Goal: Information Seeking & Learning: Learn about a topic

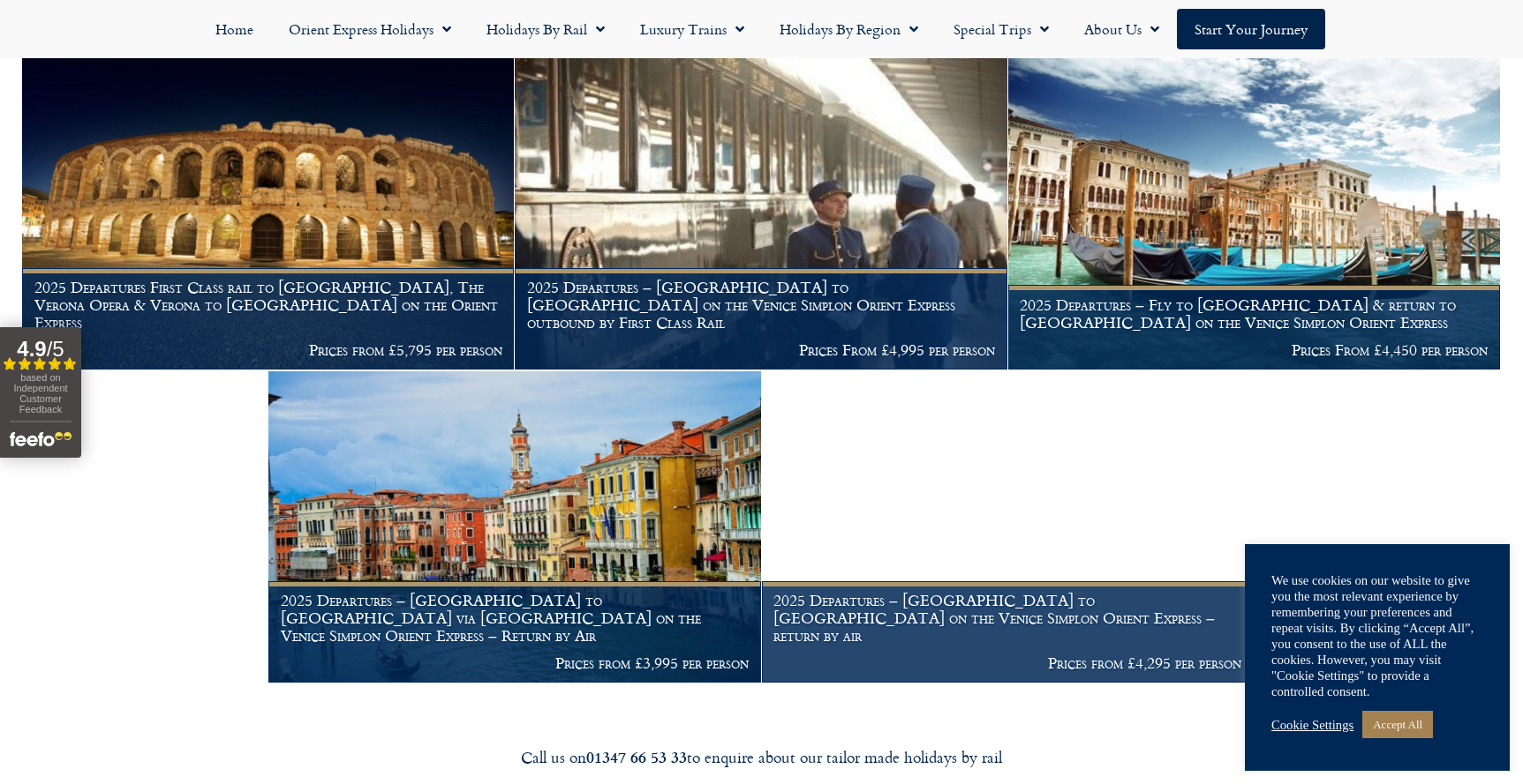
scroll to position [2249, 0]
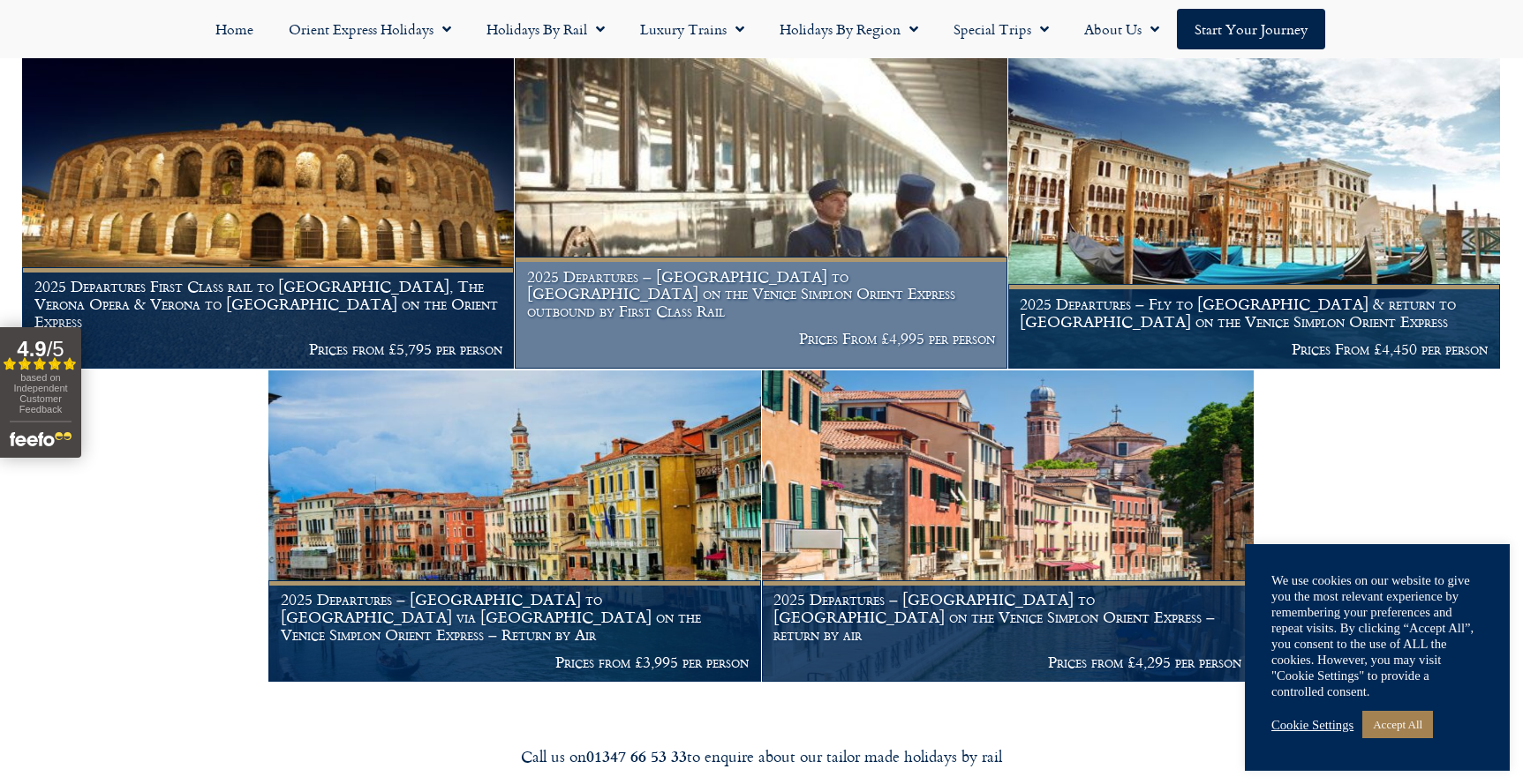
click at [831, 297] on h1 "2025 Departures – Venice to London on the Venice Simplon Orient Express outboun…" at bounding box center [760, 294] width 468 height 52
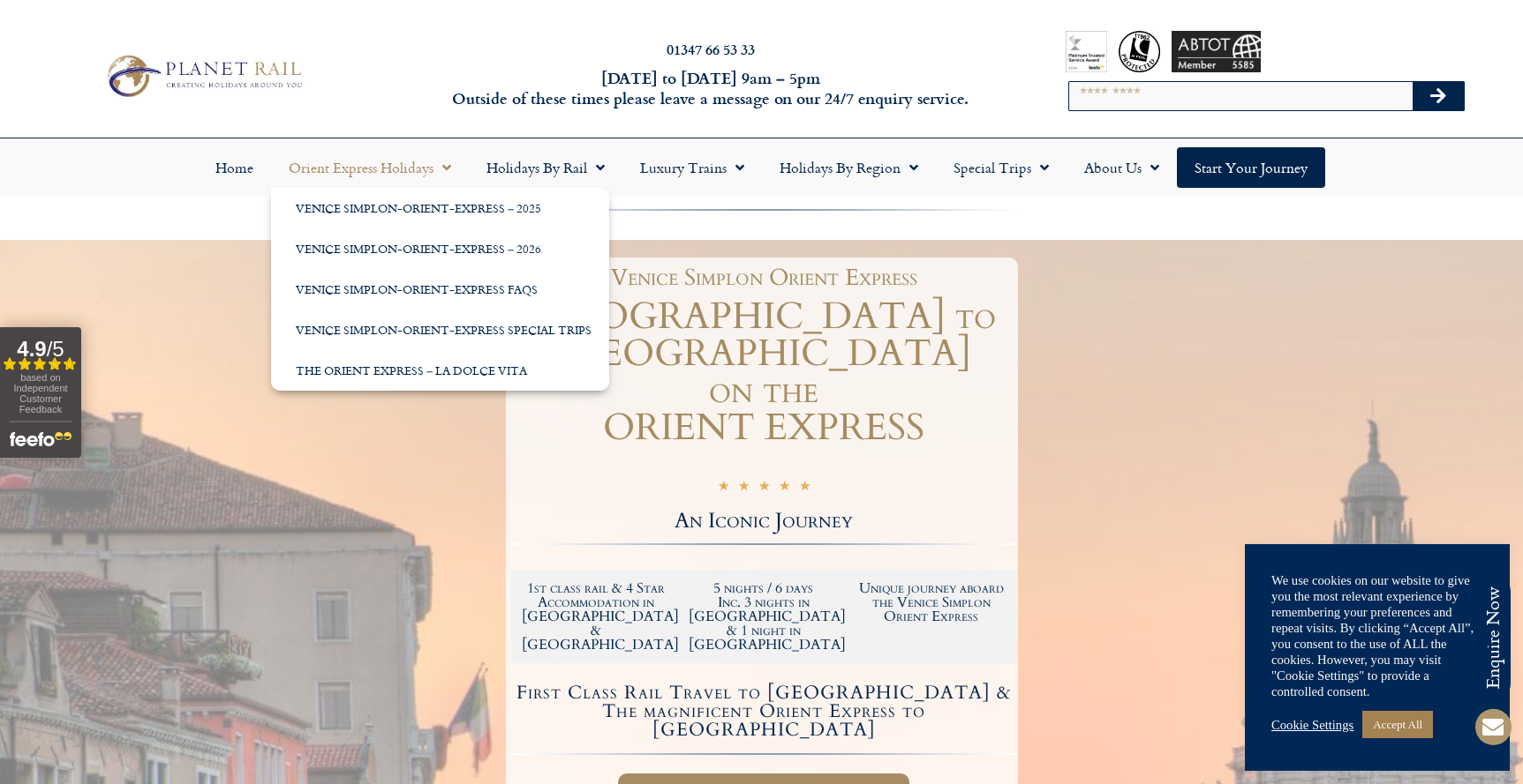
click at [437, 162] on span "Menu" at bounding box center [442, 167] width 18 height 31
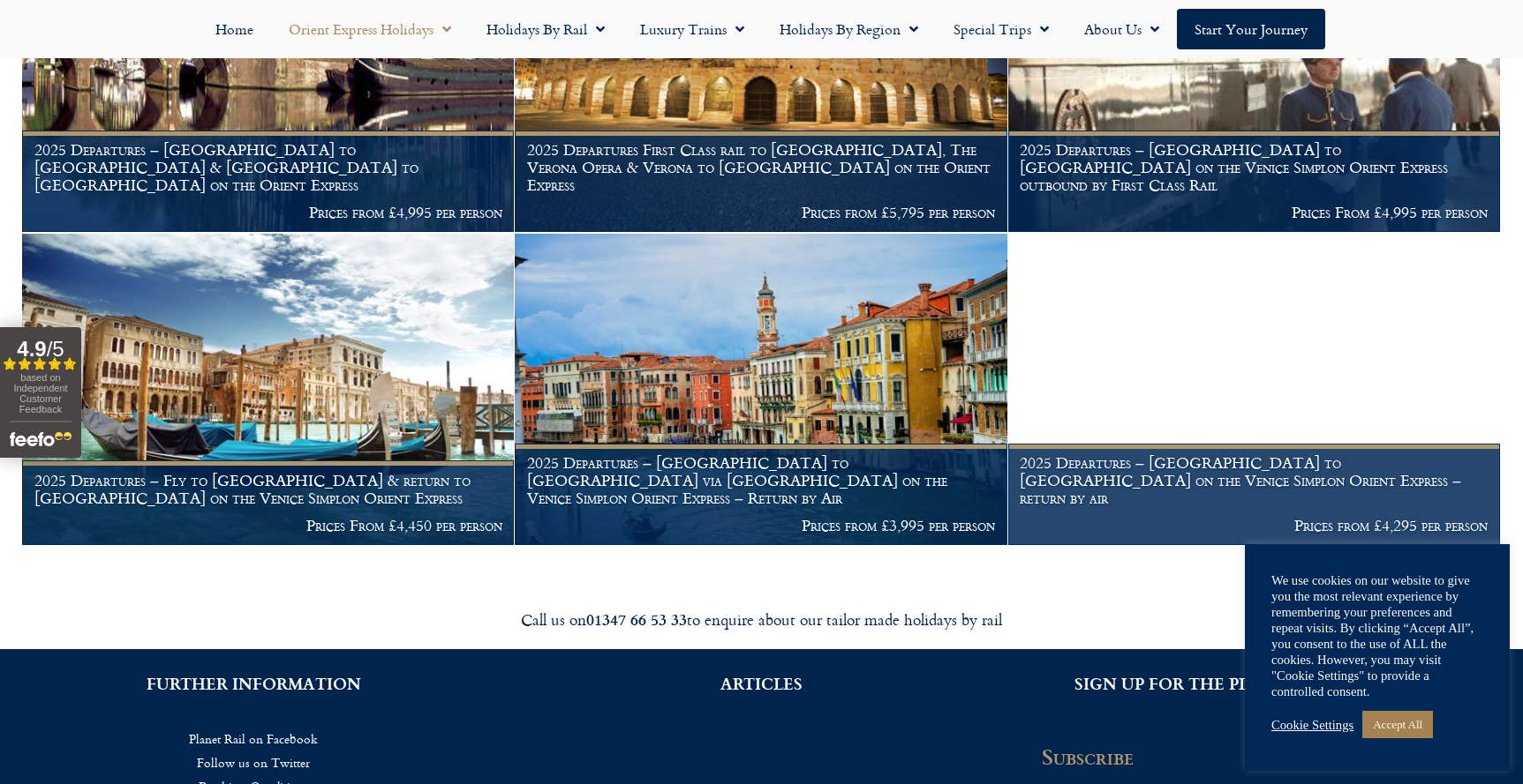
scroll to position [2653, 0]
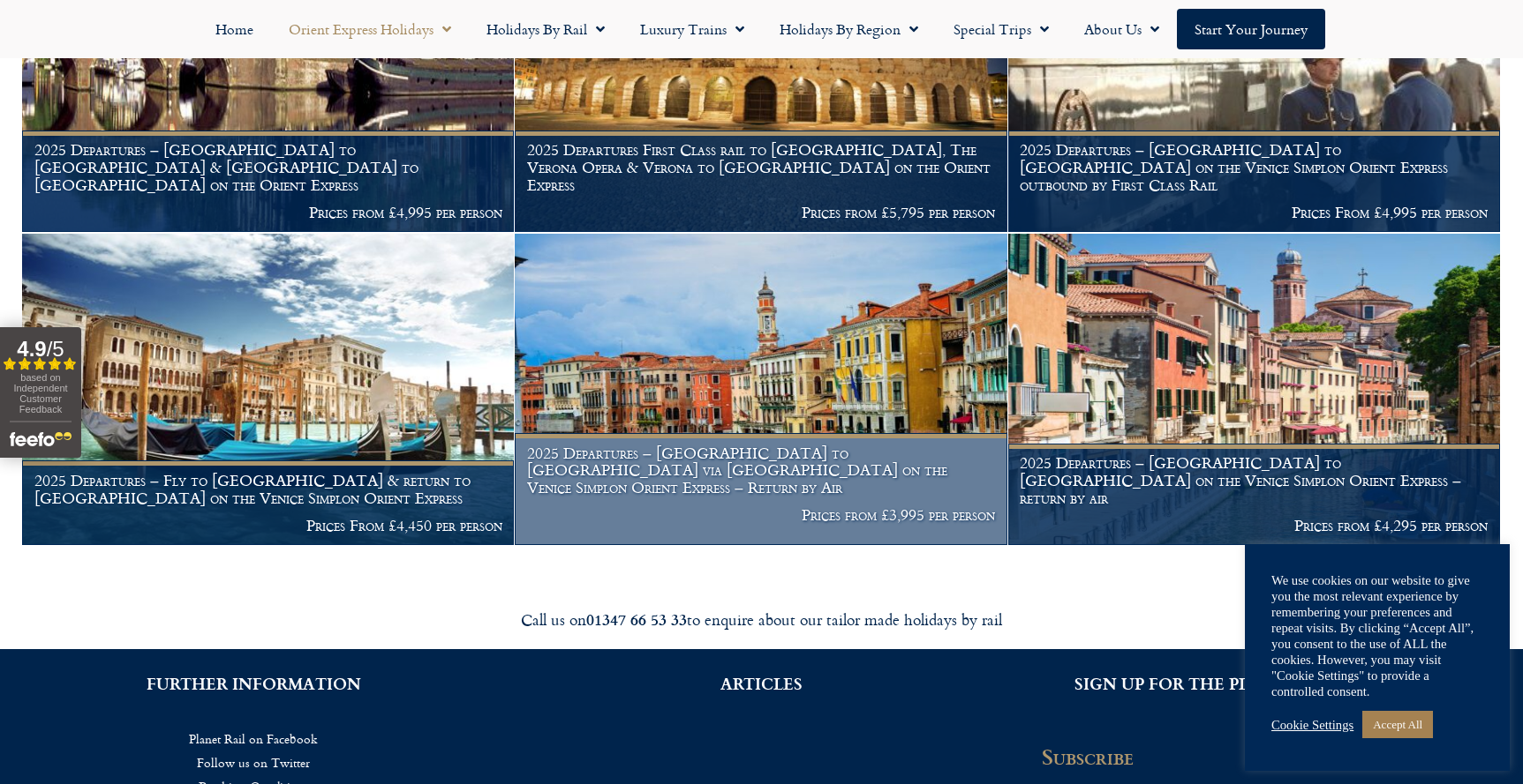
click at [713, 405] on img at bounding box center [760, 389] width 492 height 311
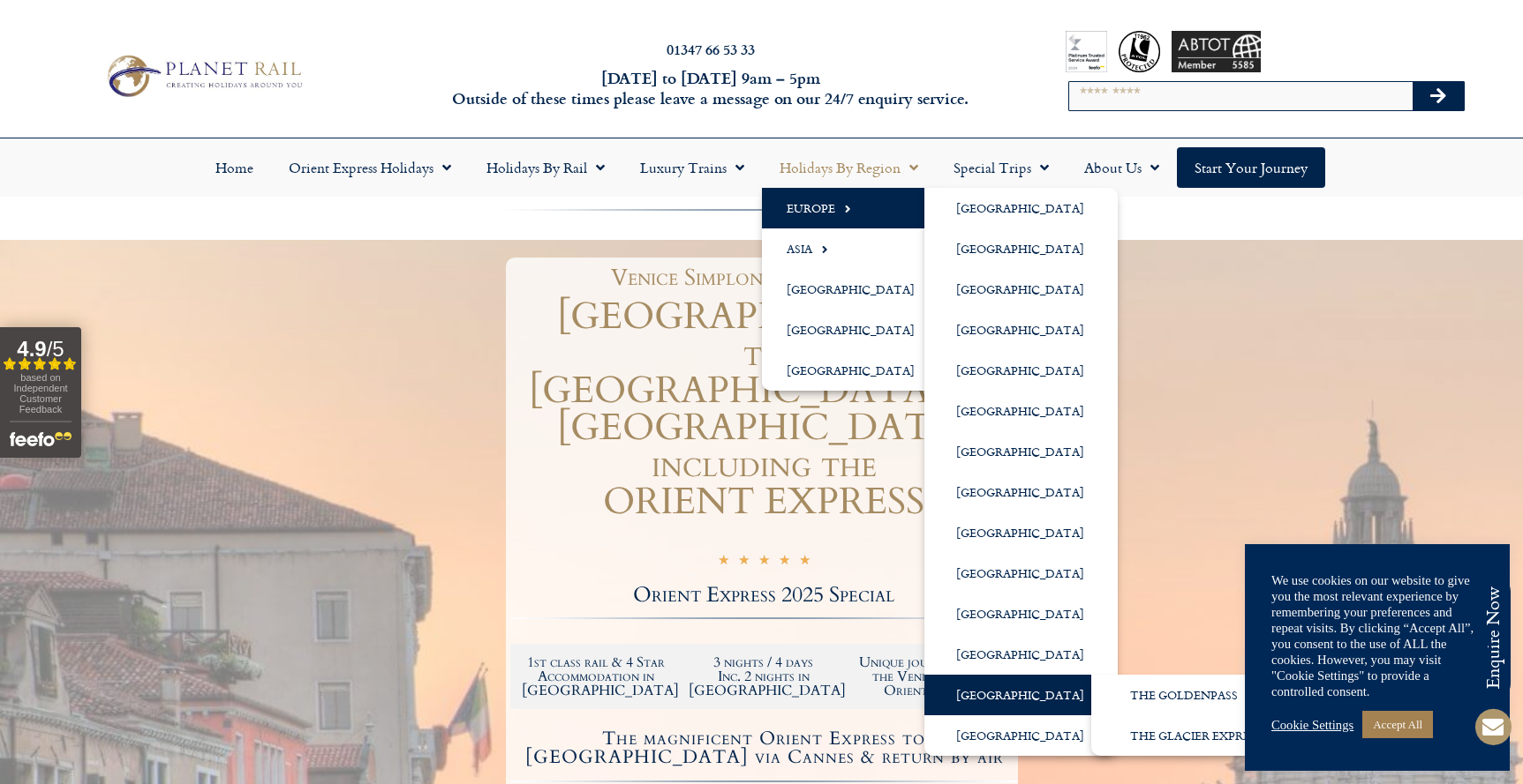
click at [1008, 694] on link "[GEOGRAPHIC_DATA]" at bounding box center [1020, 694] width 193 height 40
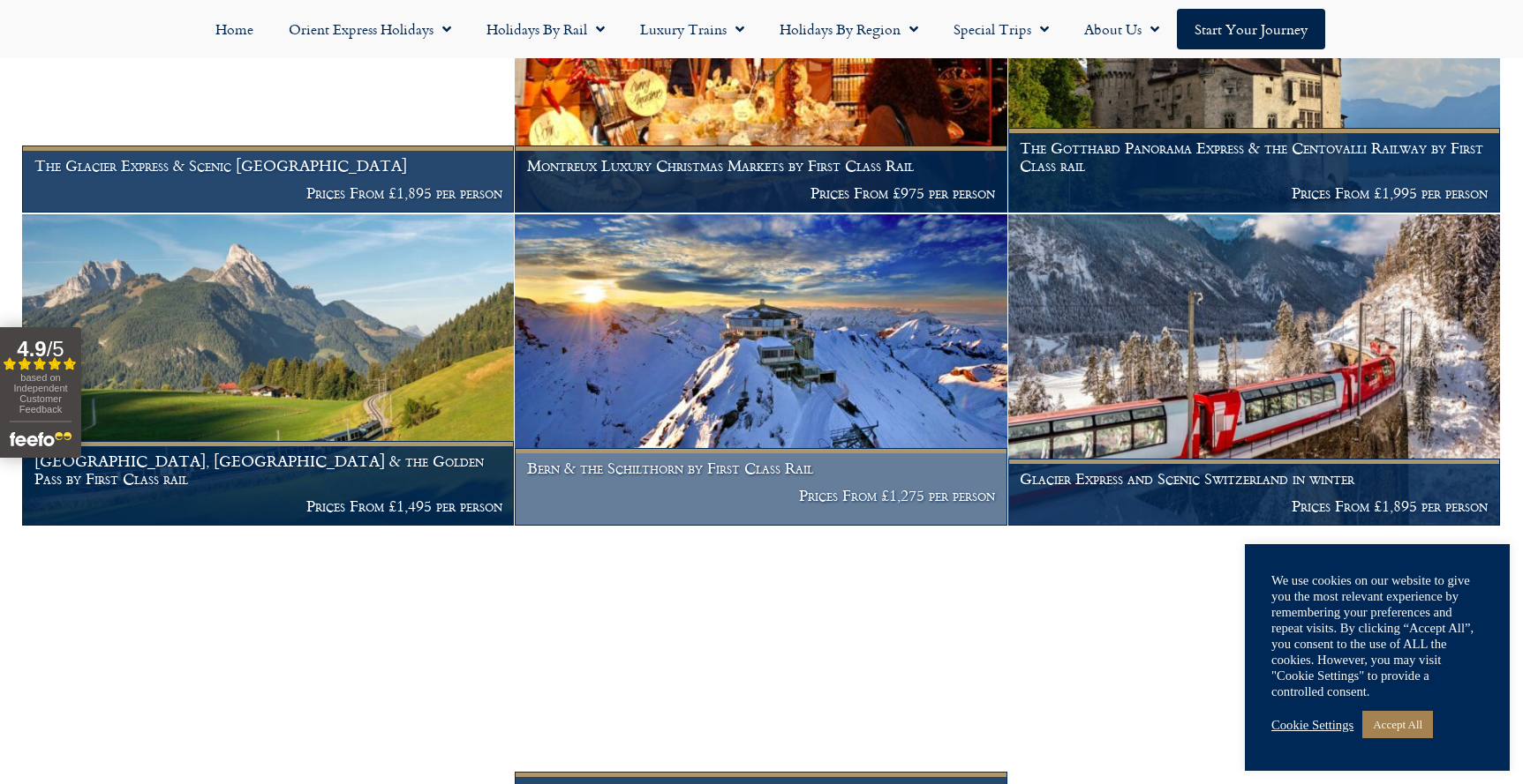
scroll to position [1065, 0]
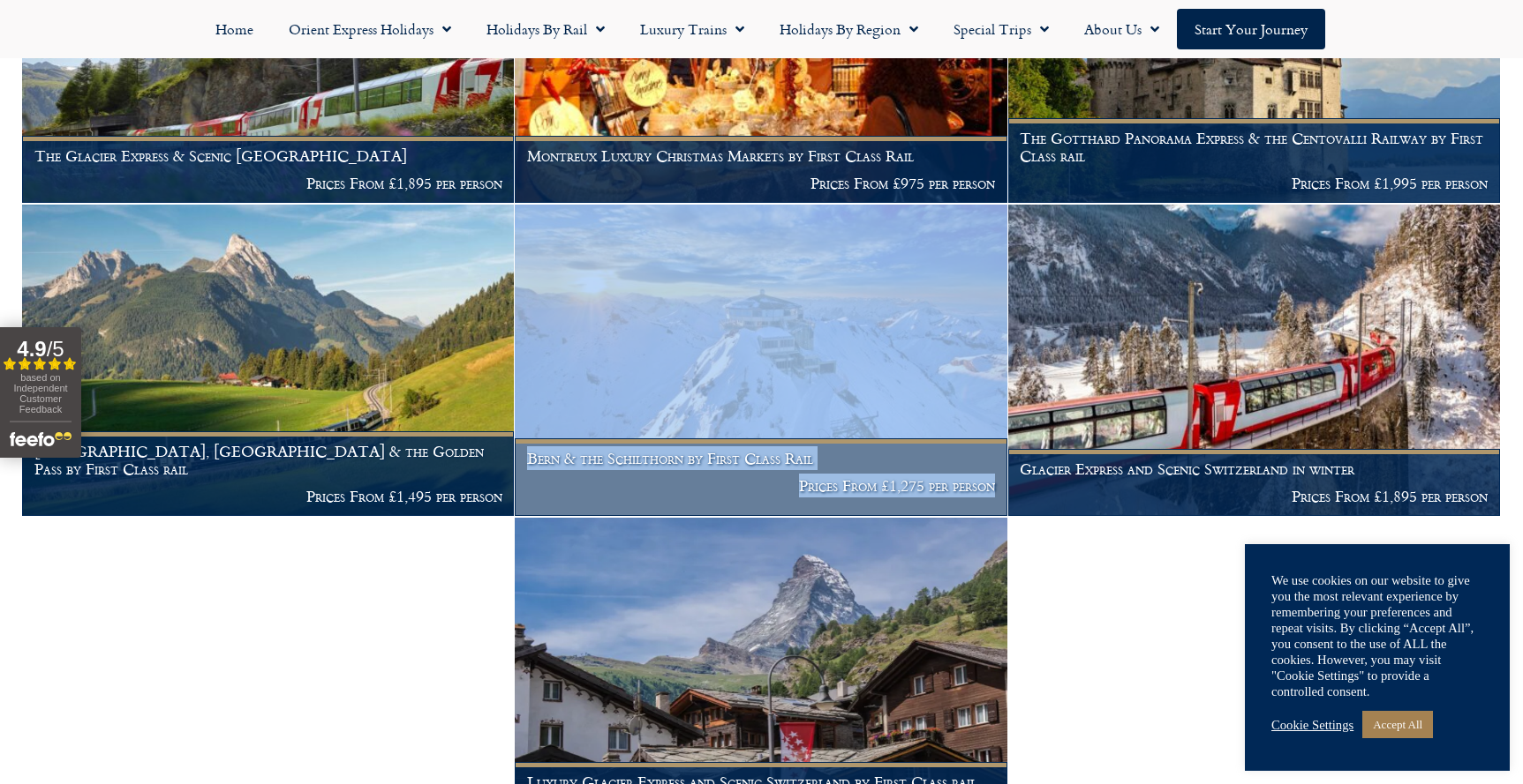
click at [611, 450] on h1 "Bern & the Schilthorn by First Class Rail" at bounding box center [760, 459] width 468 height 18
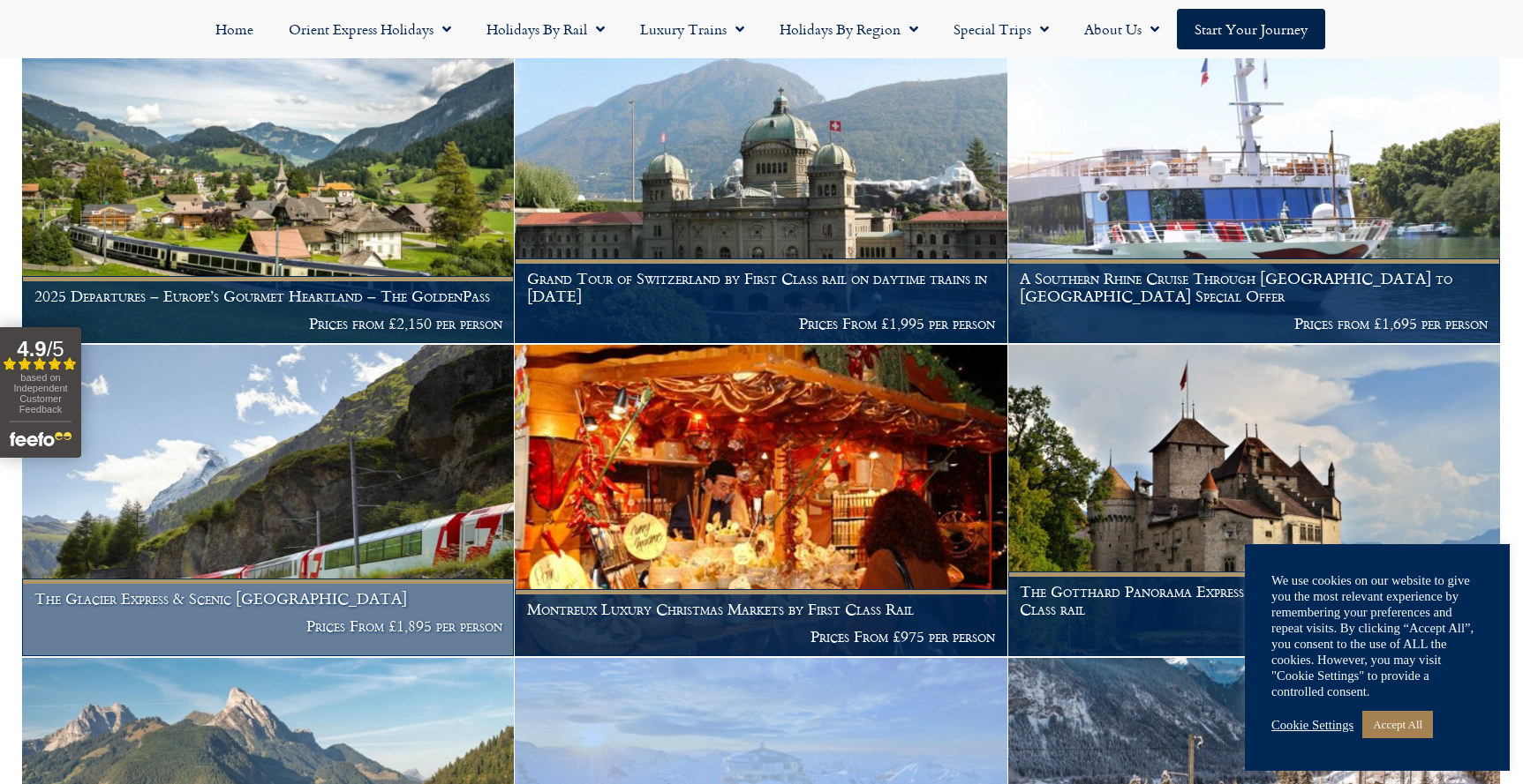
scroll to position [585, 0]
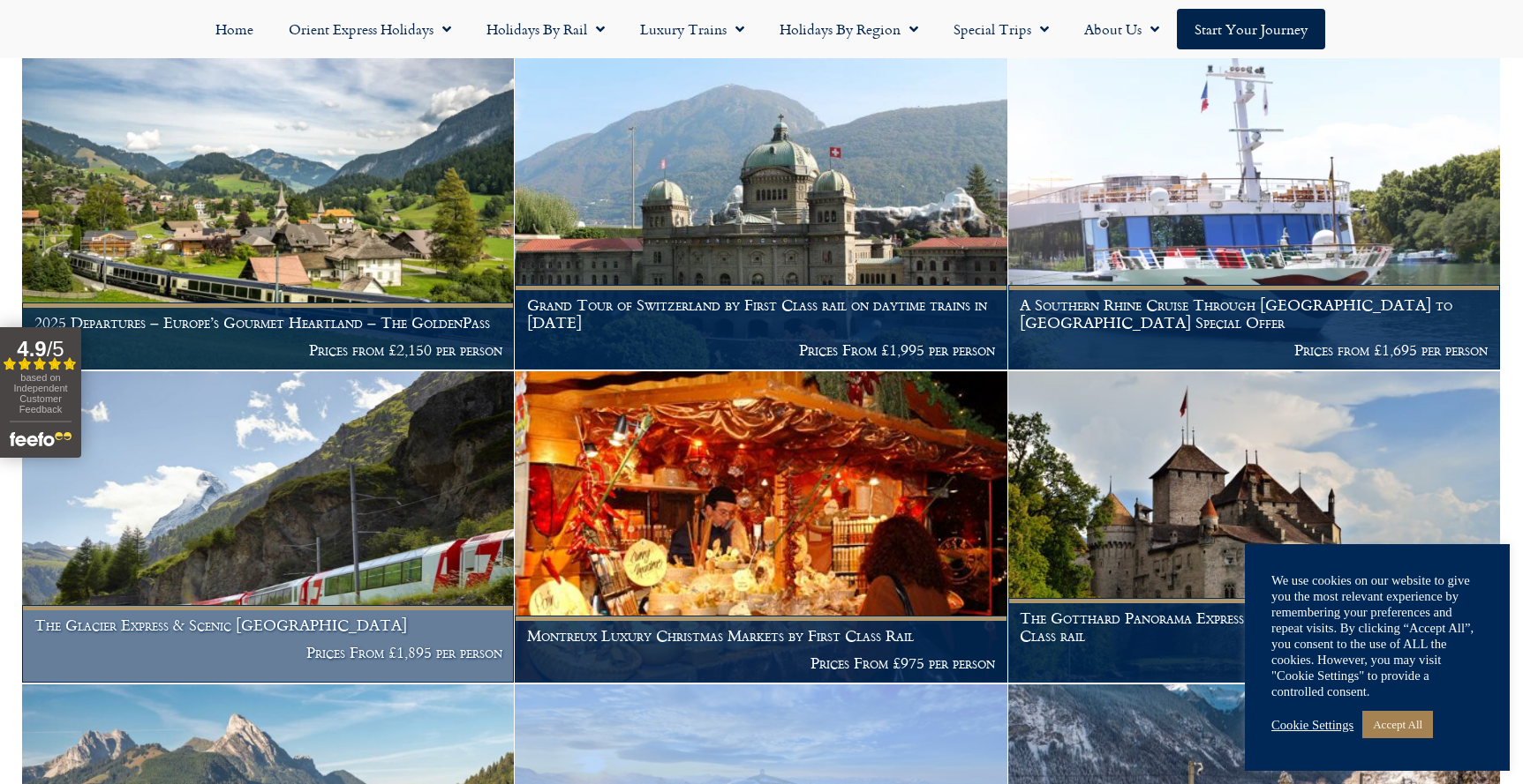
click at [319, 502] on img at bounding box center [268, 527] width 492 height 311
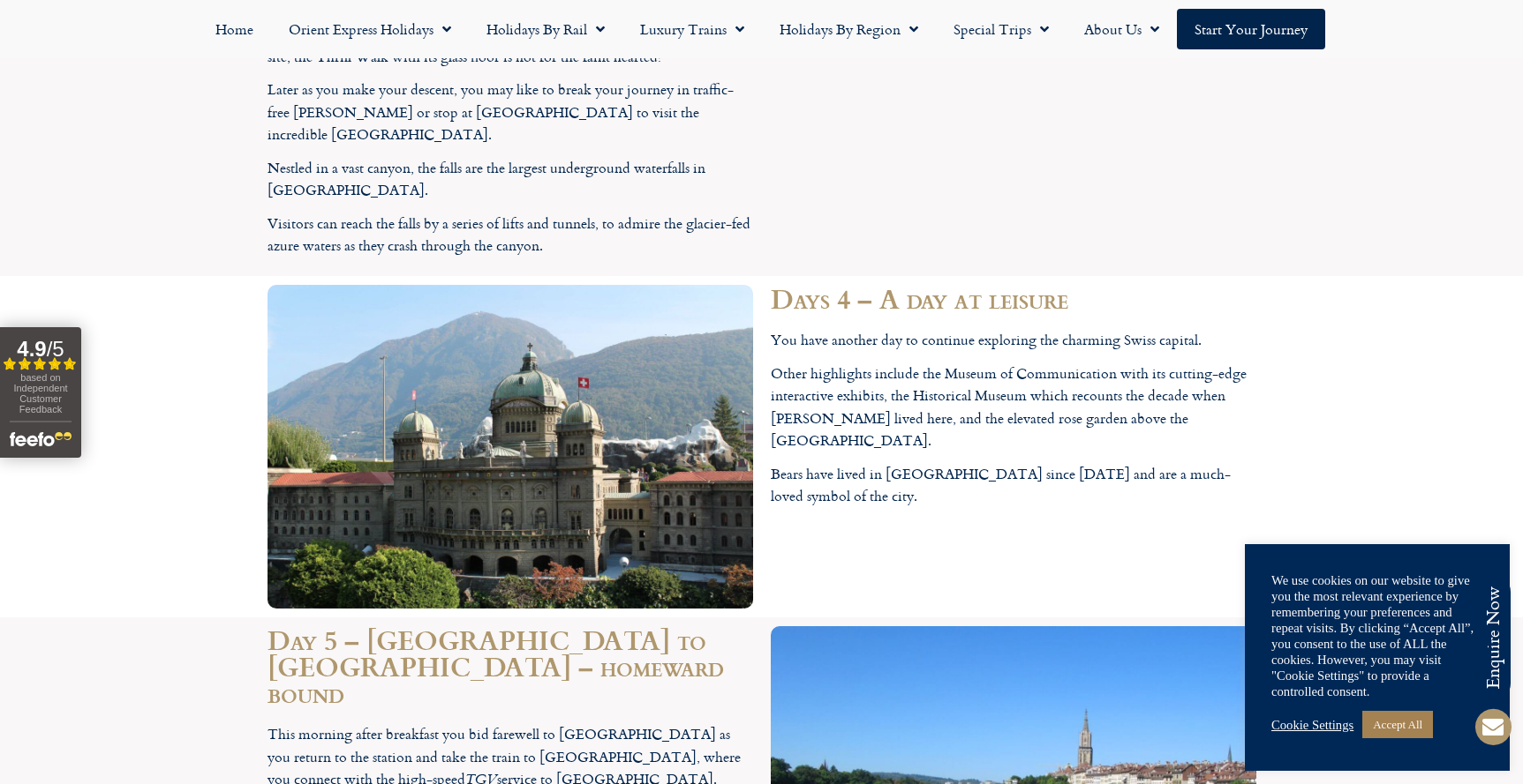
scroll to position [4147, 0]
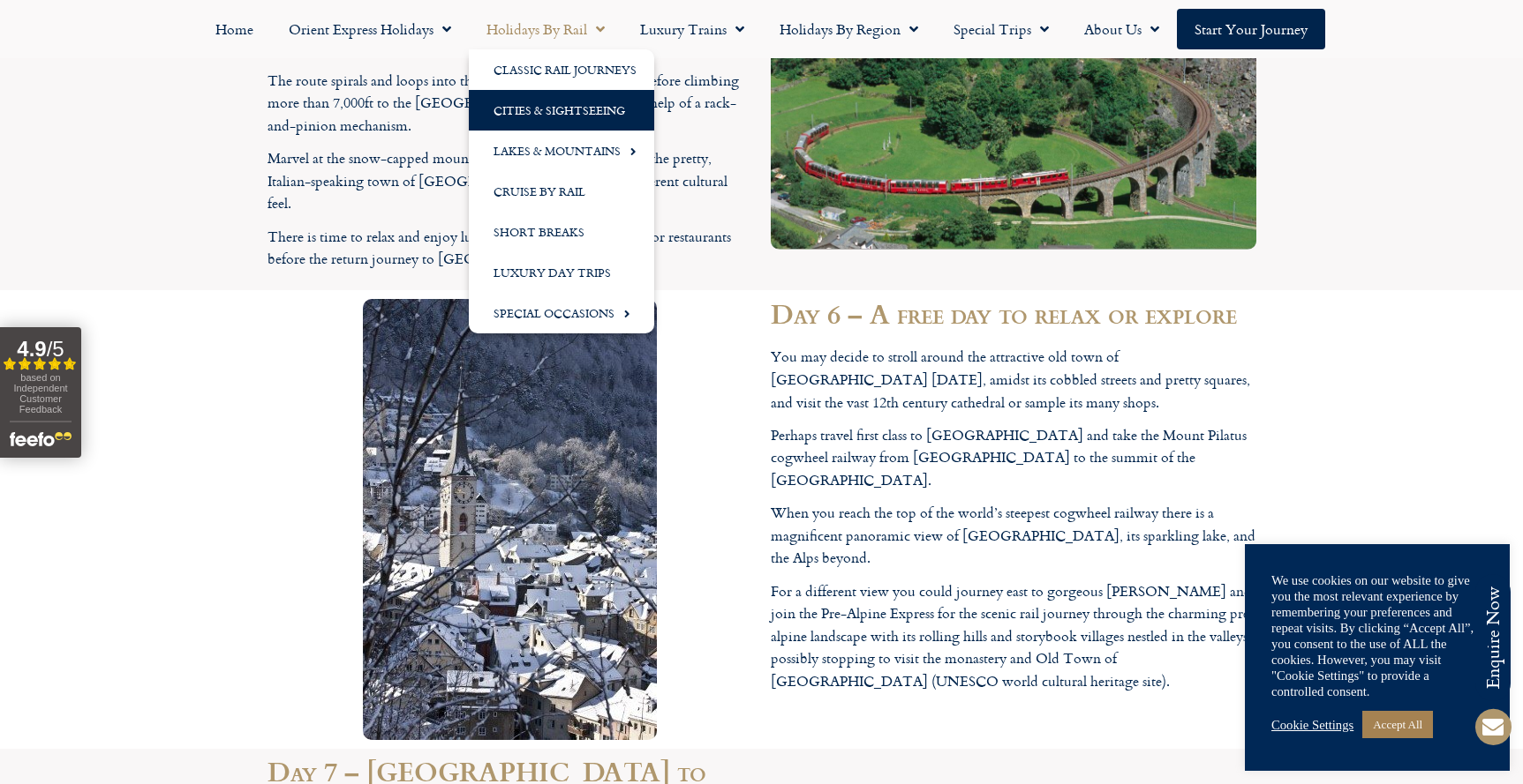
scroll to position [4713, 0]
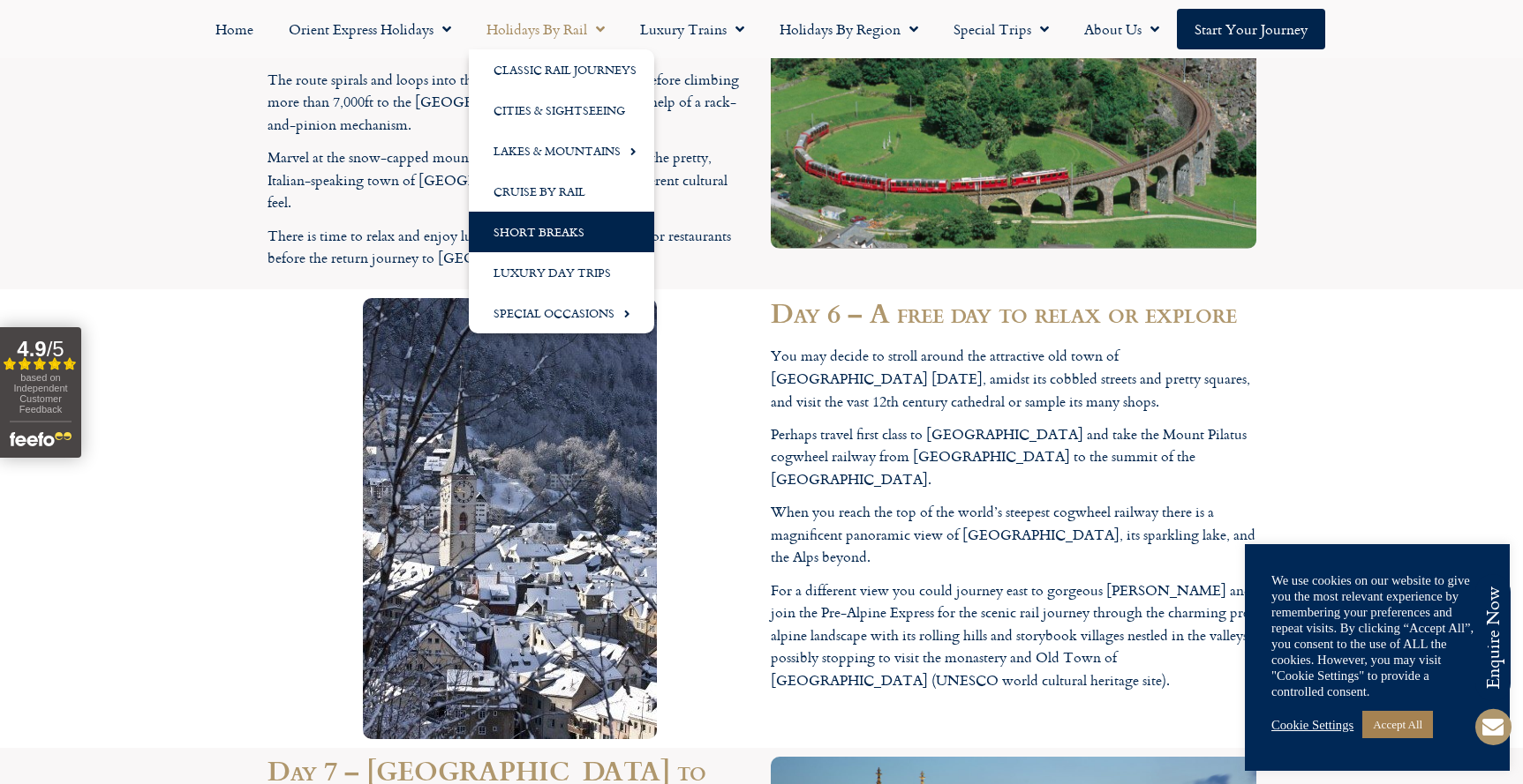
click at [547, 232] on link "Short Breaks" at bounding box center [561, 231] width 186 height 40
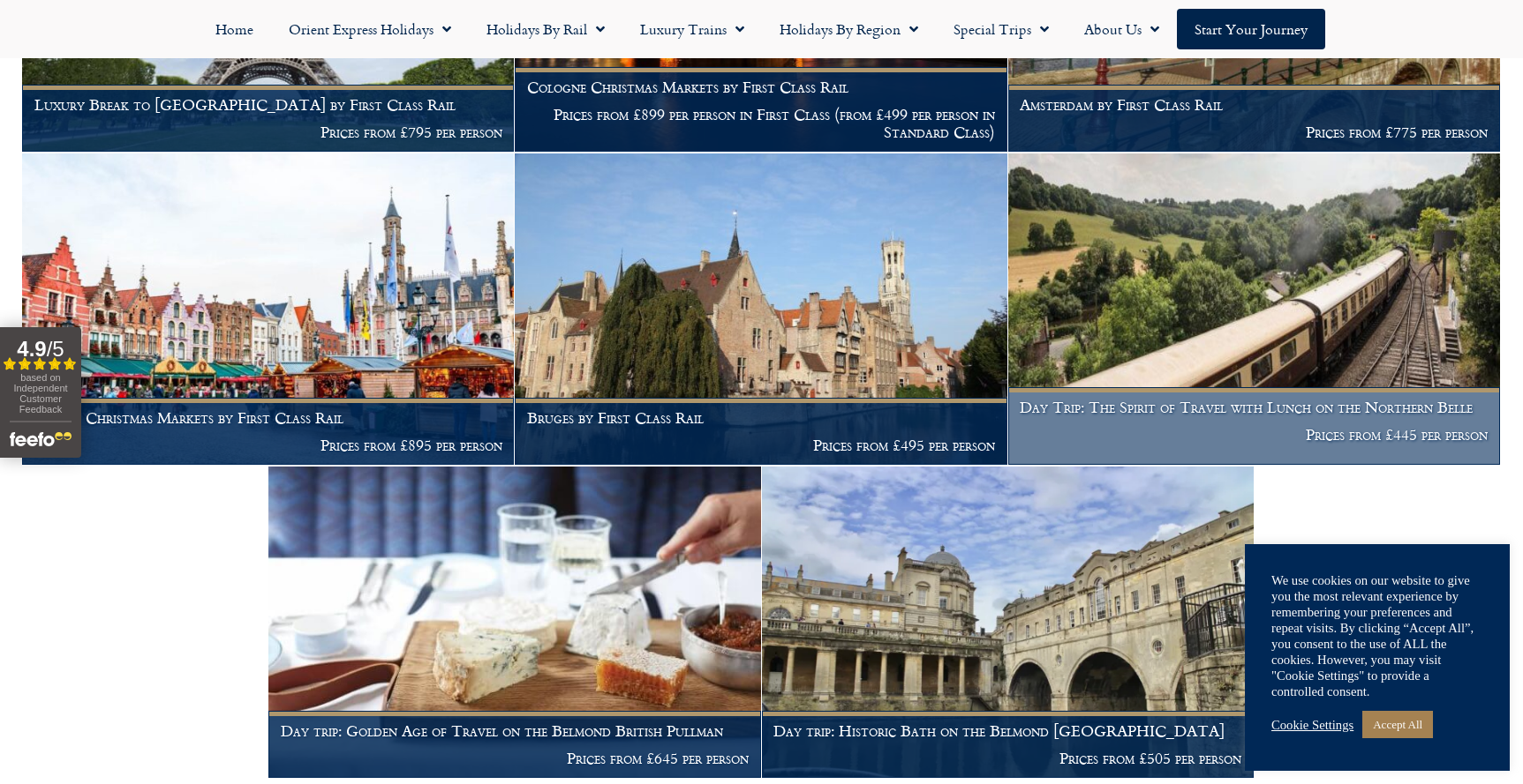
scroll to position [3780, 0]
click at [1195, 399] on h1 "Day Trip: The Spirit of Travel with Lunch on the Northern Belle" at bounding box center [1253, 408] width 468 height 18
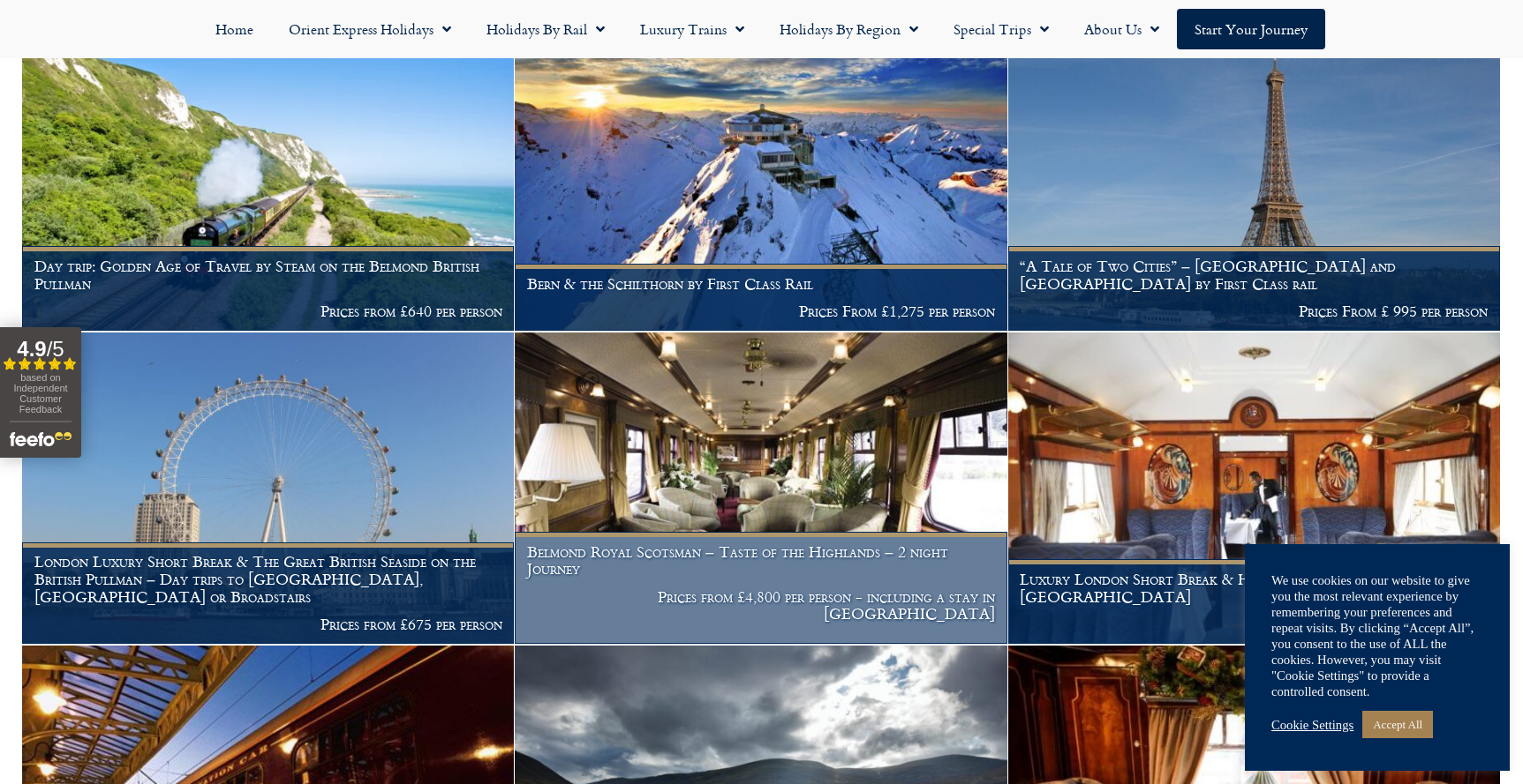
scroll to position [1404, 0]
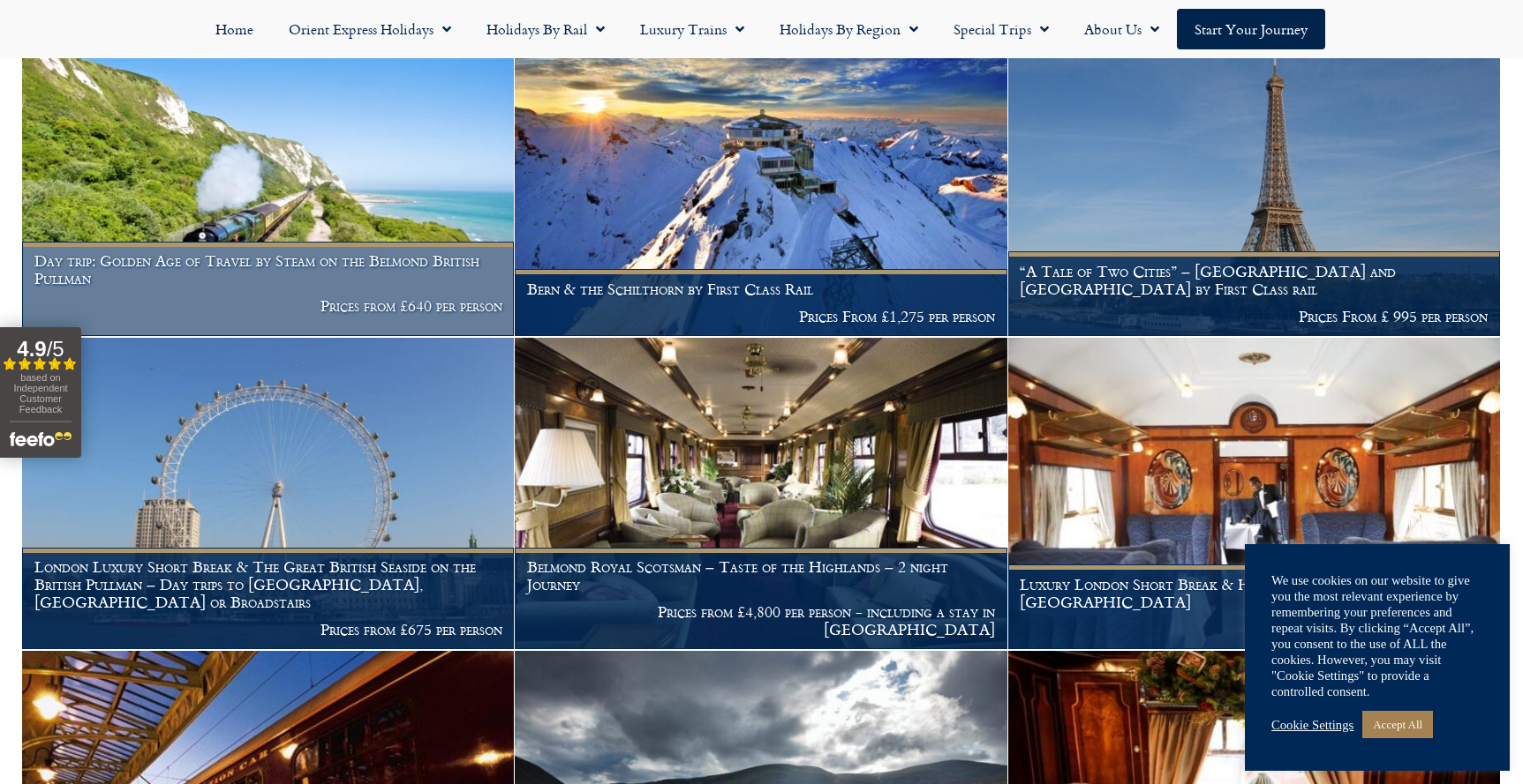
click at [417, 252] on h1 "Day trip: Golden Age of Travel by Steam on the Belmond British Pullman" at bounding box center [267, 269] width 468 height 34
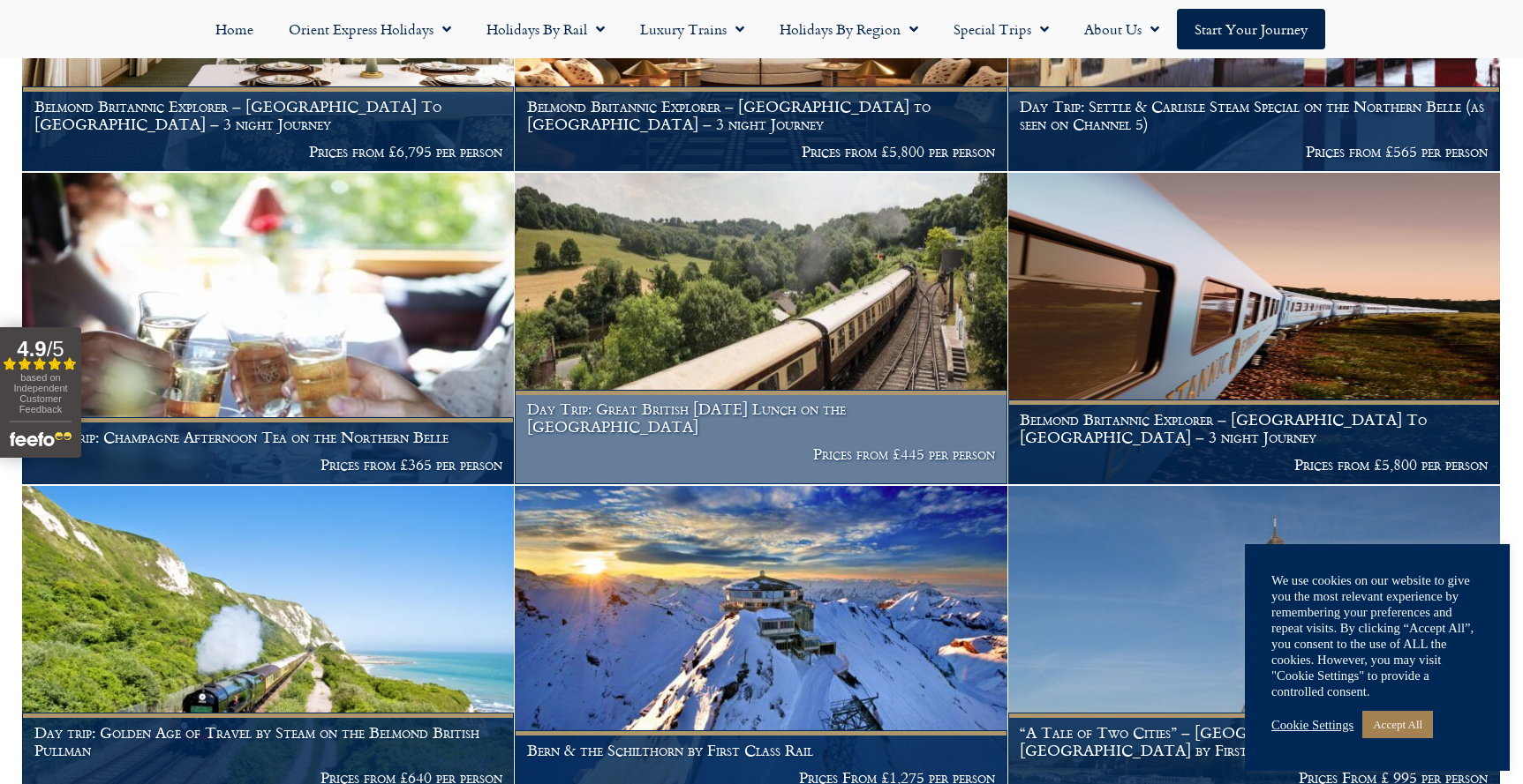
scroll to position [945, 0]
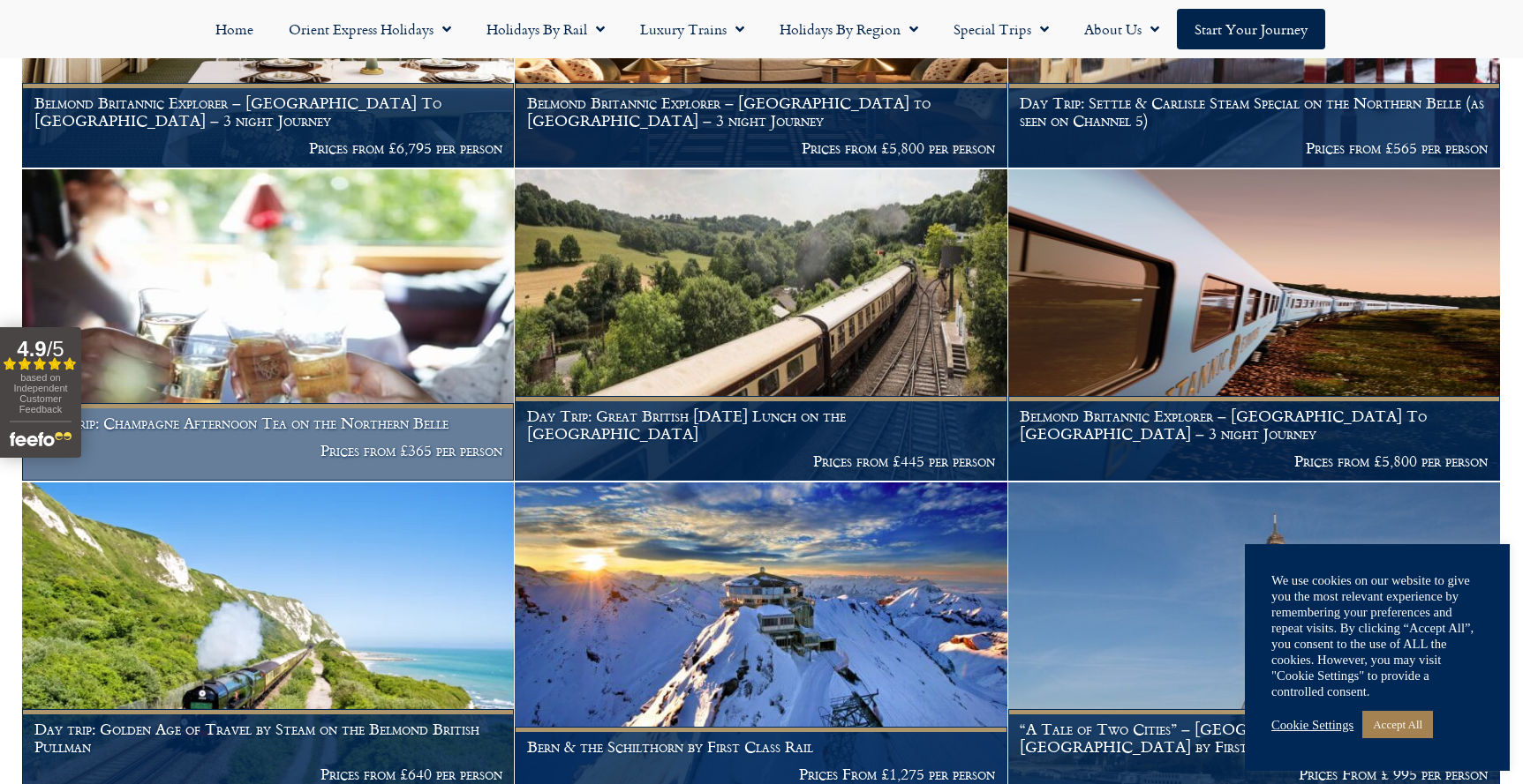
click at [311, 414] on h1 "Day Trip: Champagne Afternoon Tea on the Northern Belle" at bounding box center [267, 423] width 468 height 18
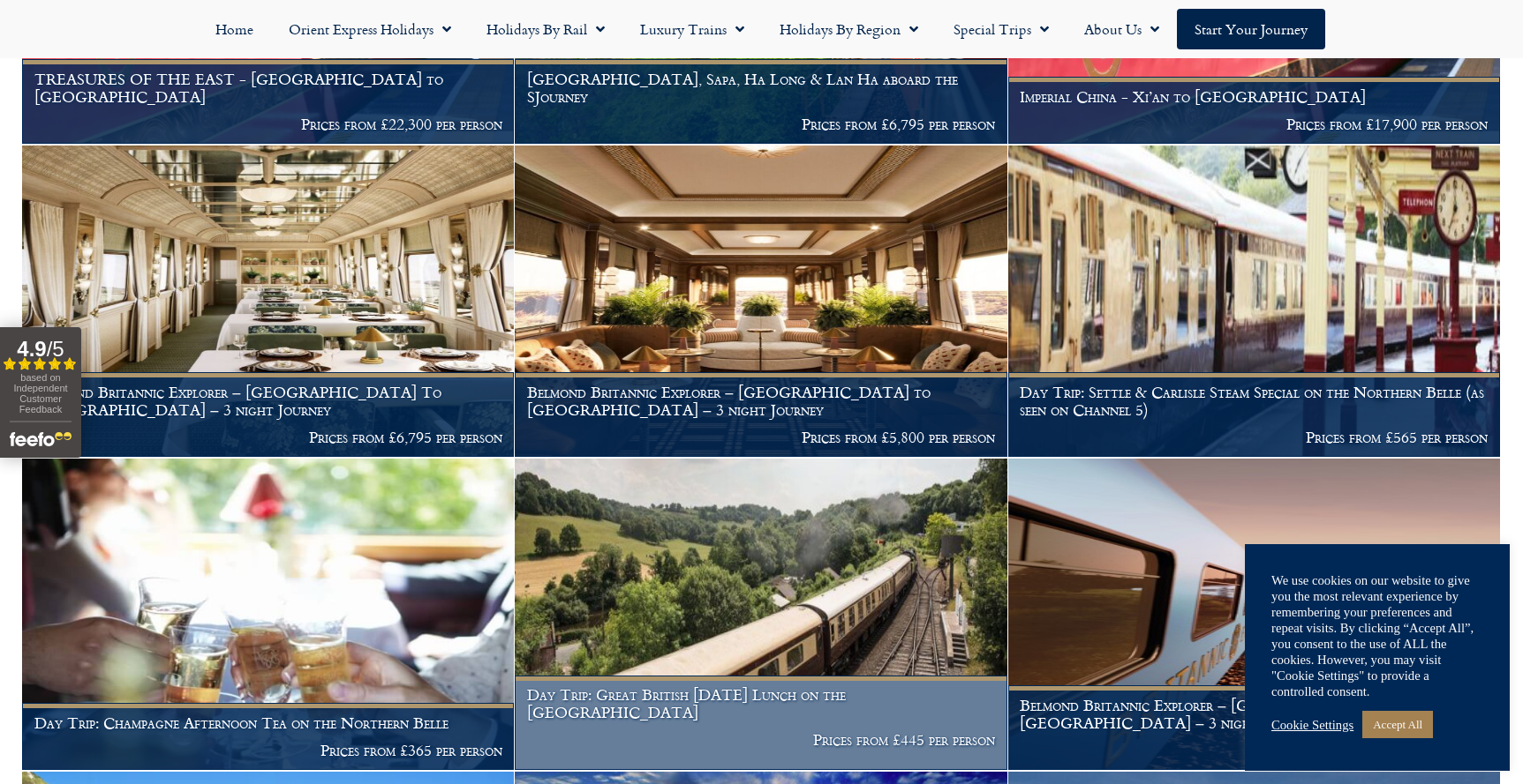
scroll to position [649, 0]
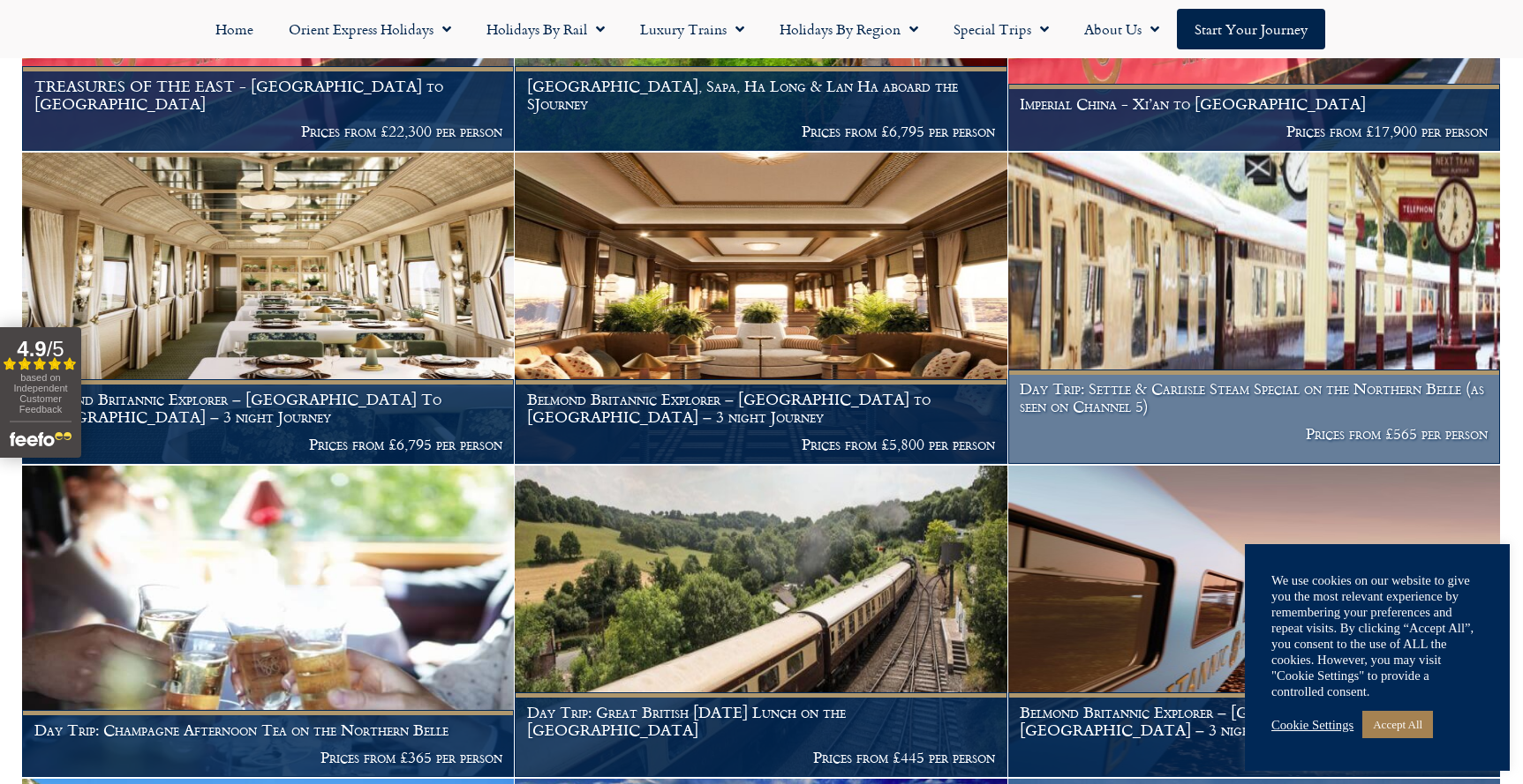
click at [1133, 380] on h1 "Day Trip: Settle & Carlisle Steam Special on the Northern Belle (as seen on Cha…" at bounding box center [1253, 397] width 468 height 34
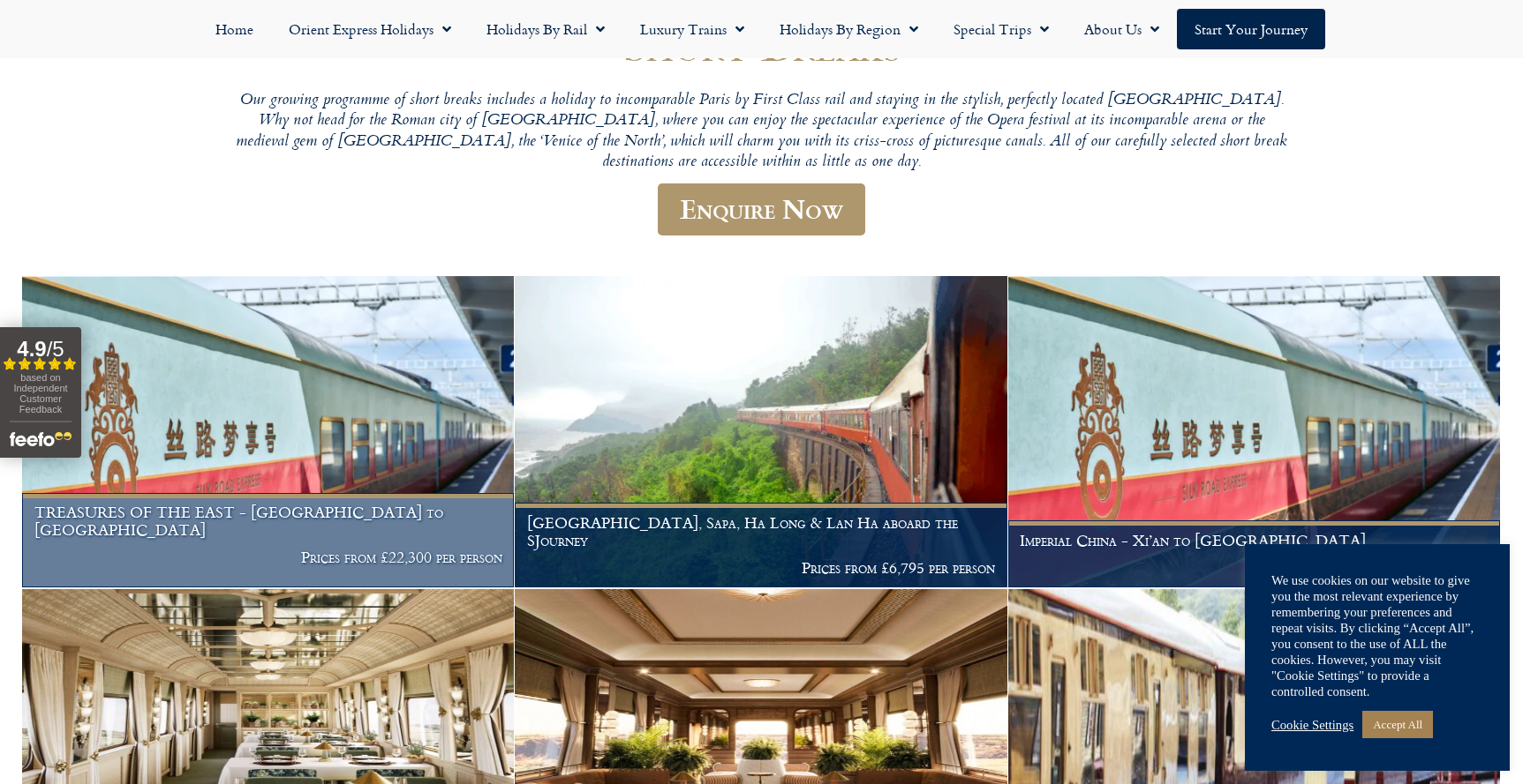
scroll to position [195, 0]
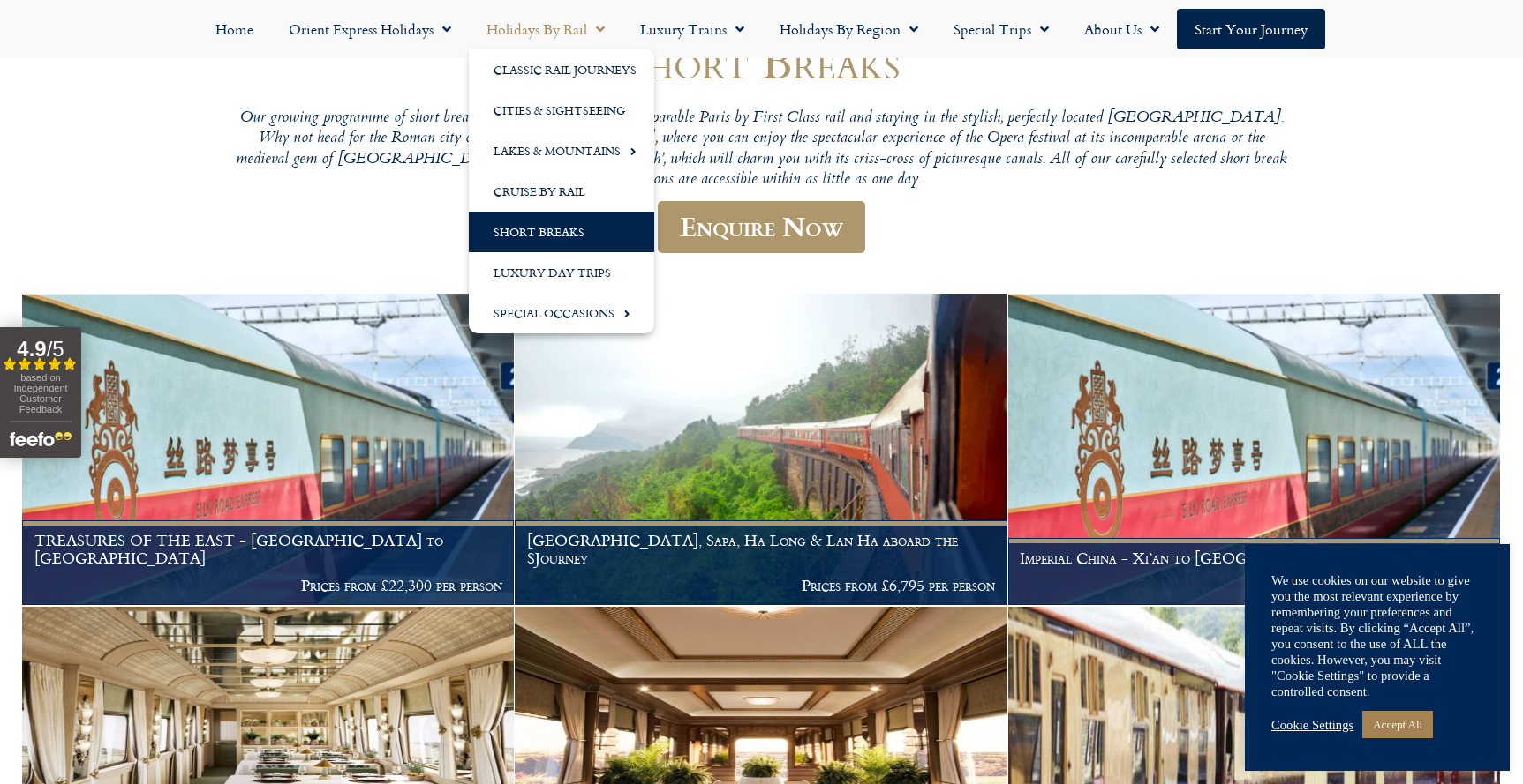
click at [588, 23] on span "Menu" at bounding box center [596, 29] width 18 height 31
click at [583, 117] on link "Cities & Sightseeing" at bounding box center [561, 109] width 186 height 40
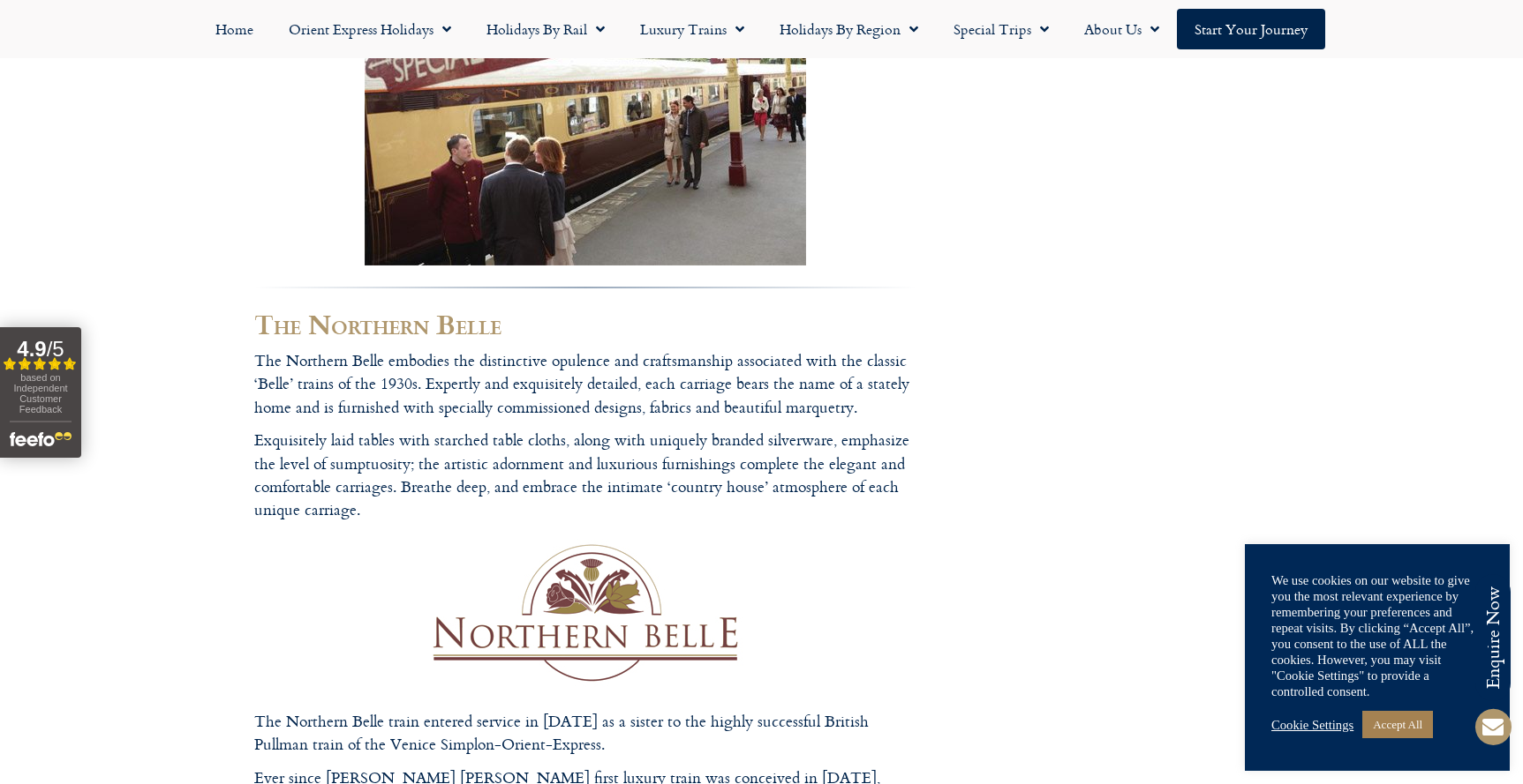
scroll to position [1628, 0]
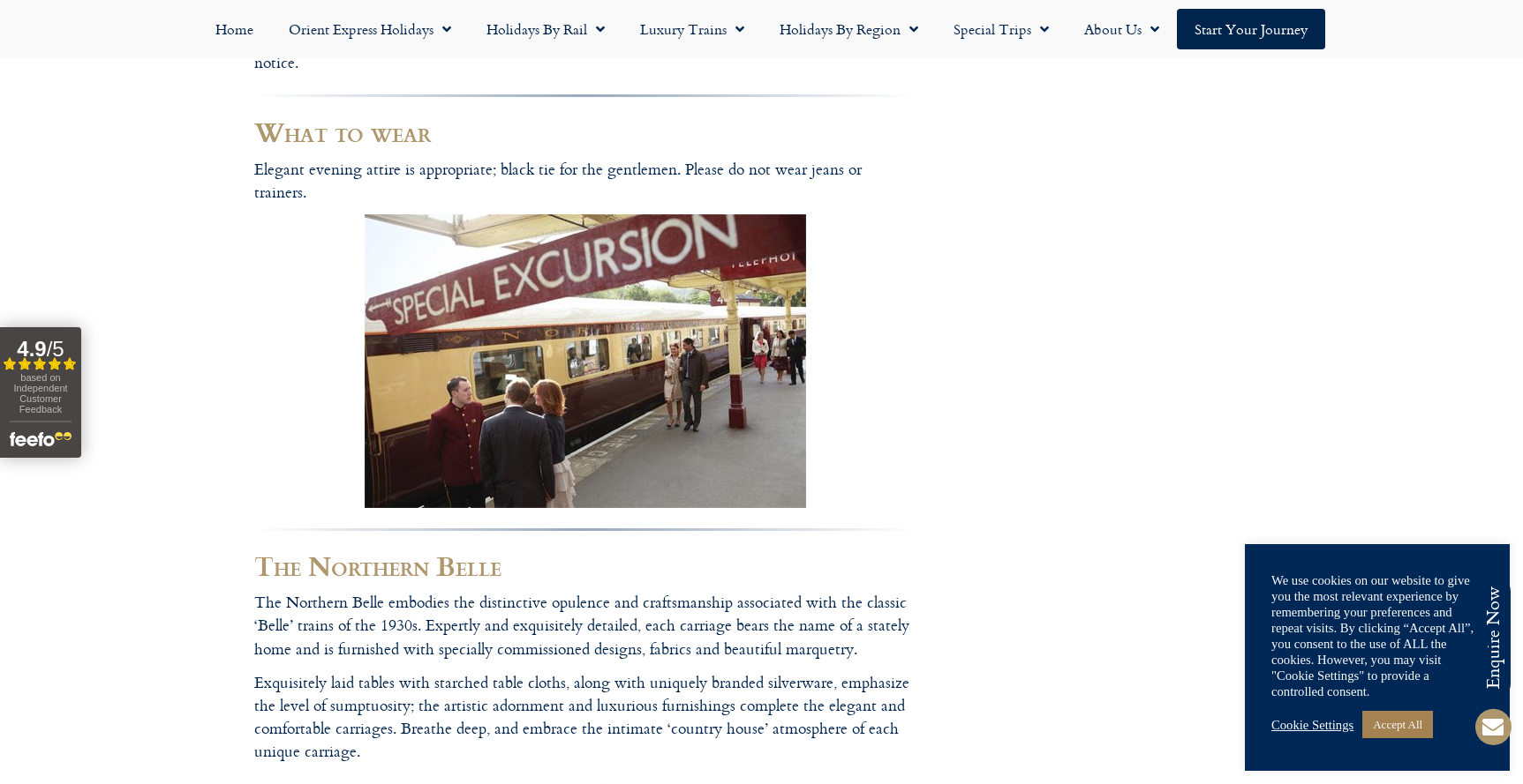
scroll to position [2651, 0]
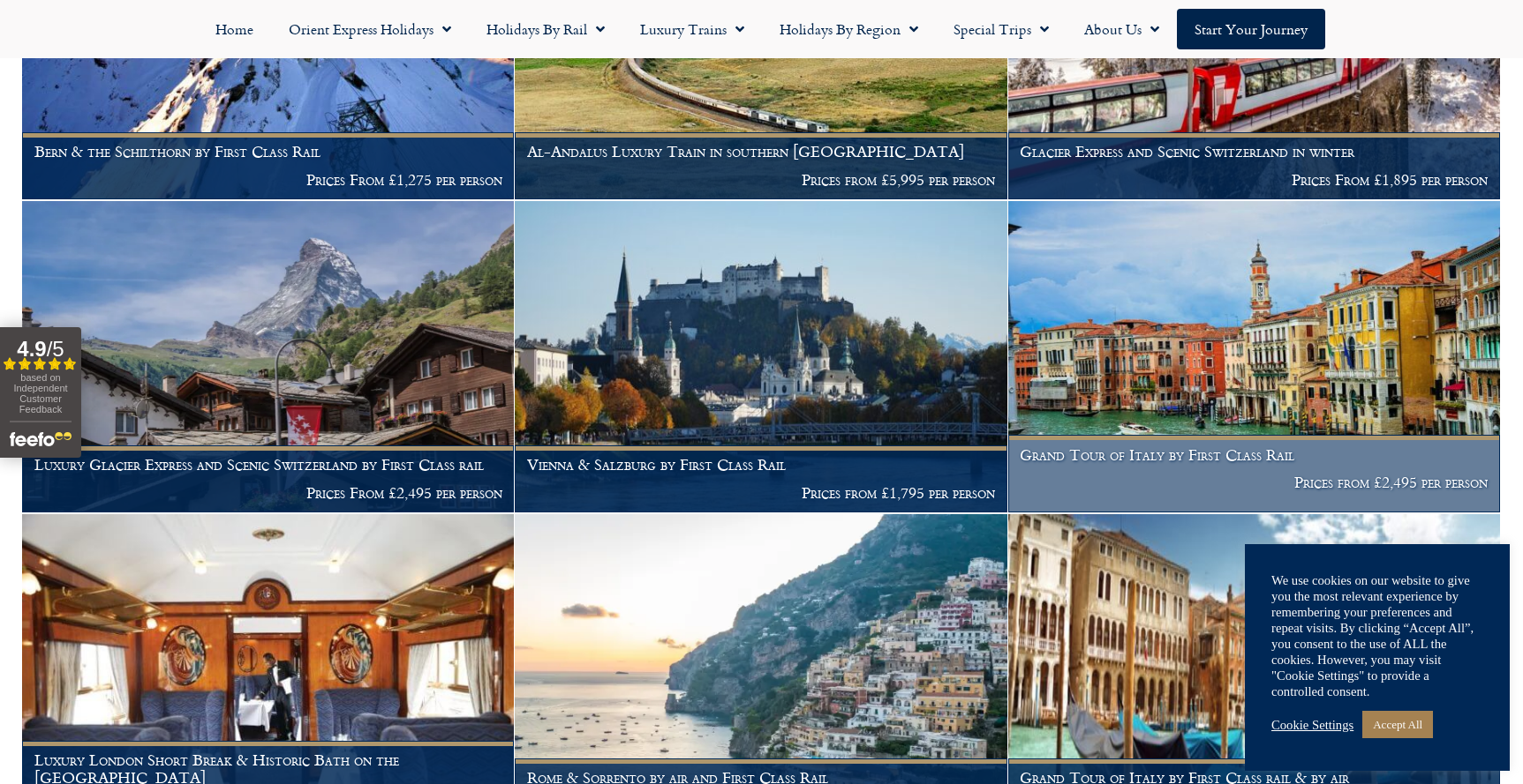
scroll to position [3529, 0]
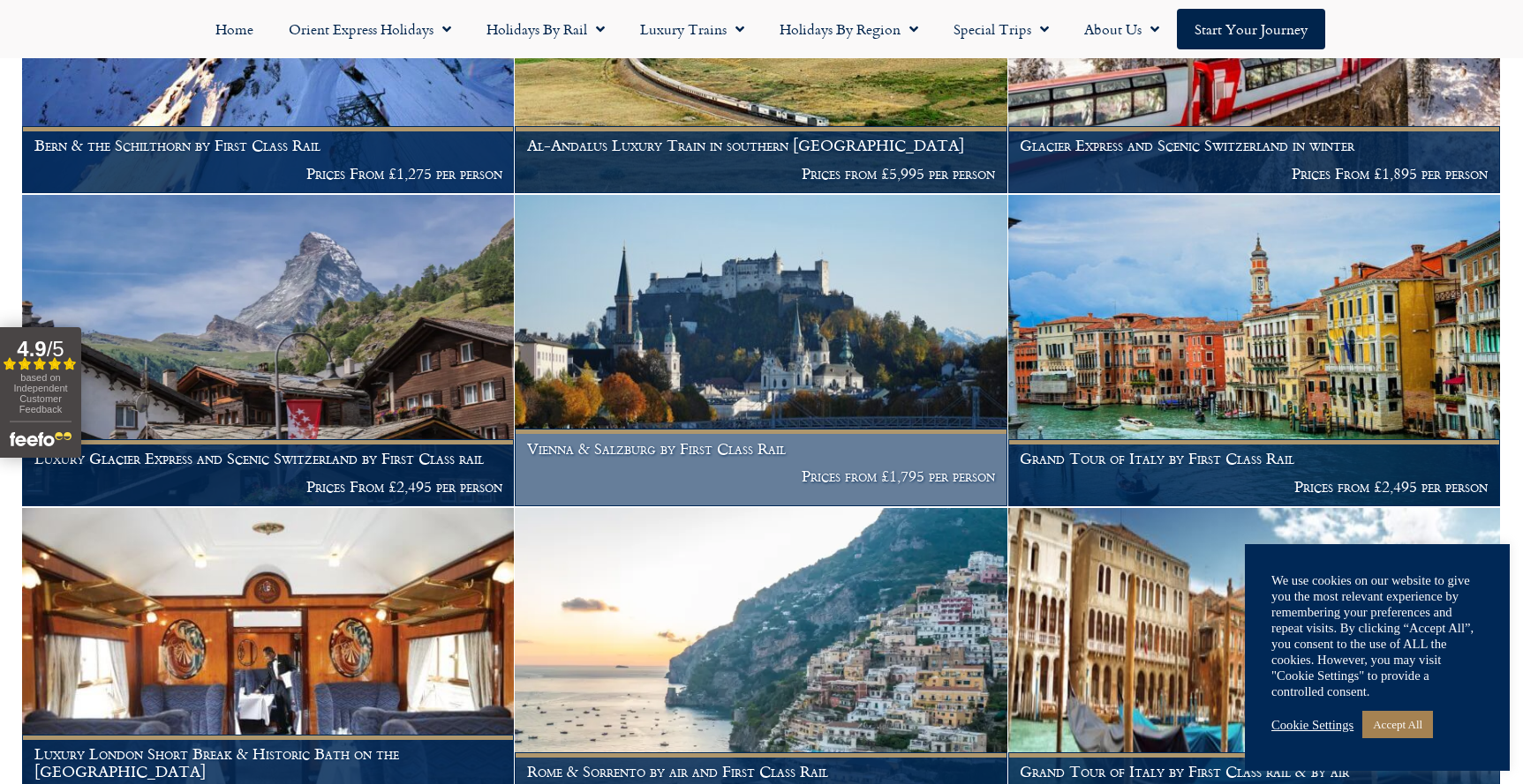
click at [730, 370] on img at bounding box center [760, 350] width 492 height 311
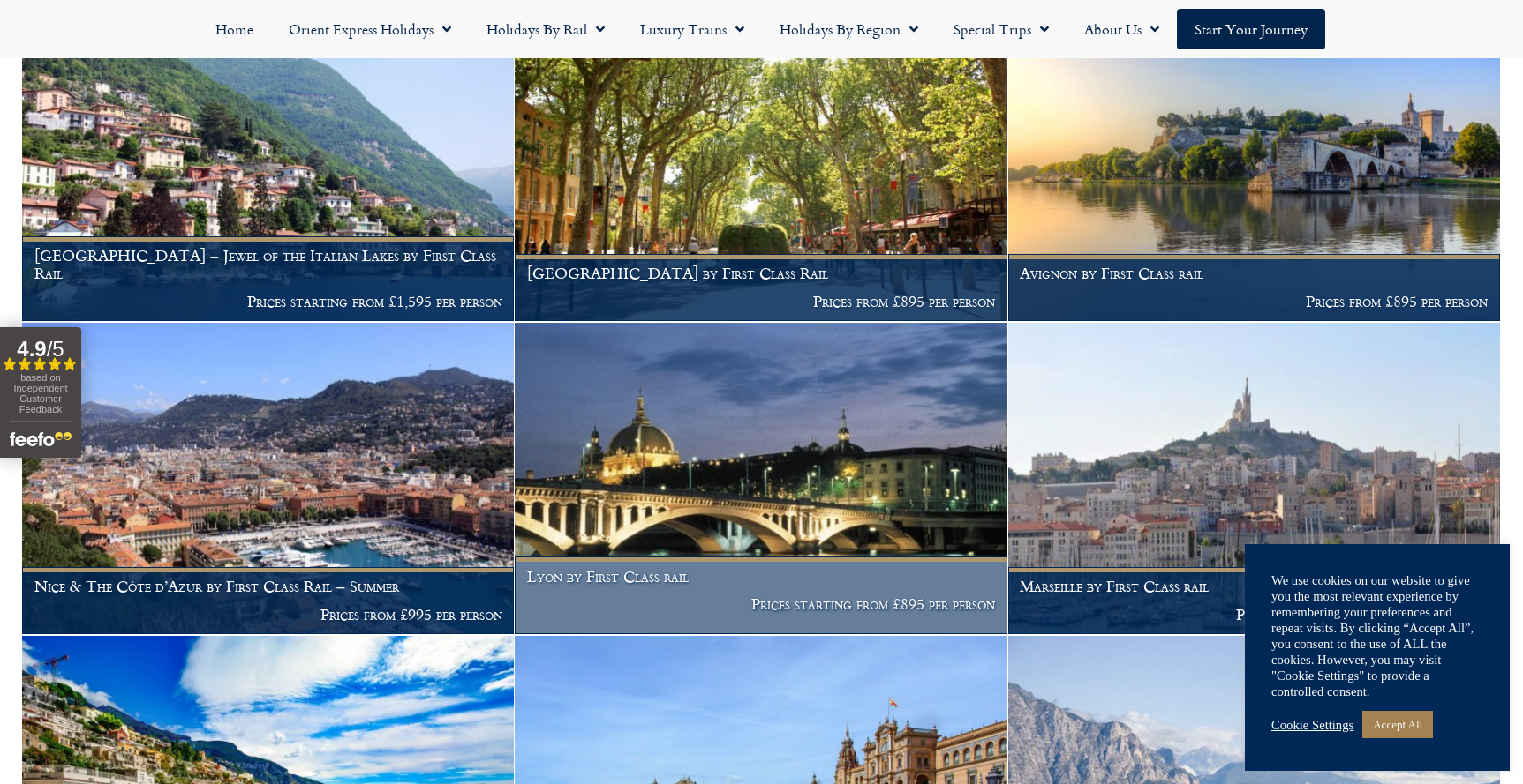
scroll to position [6546, 0]
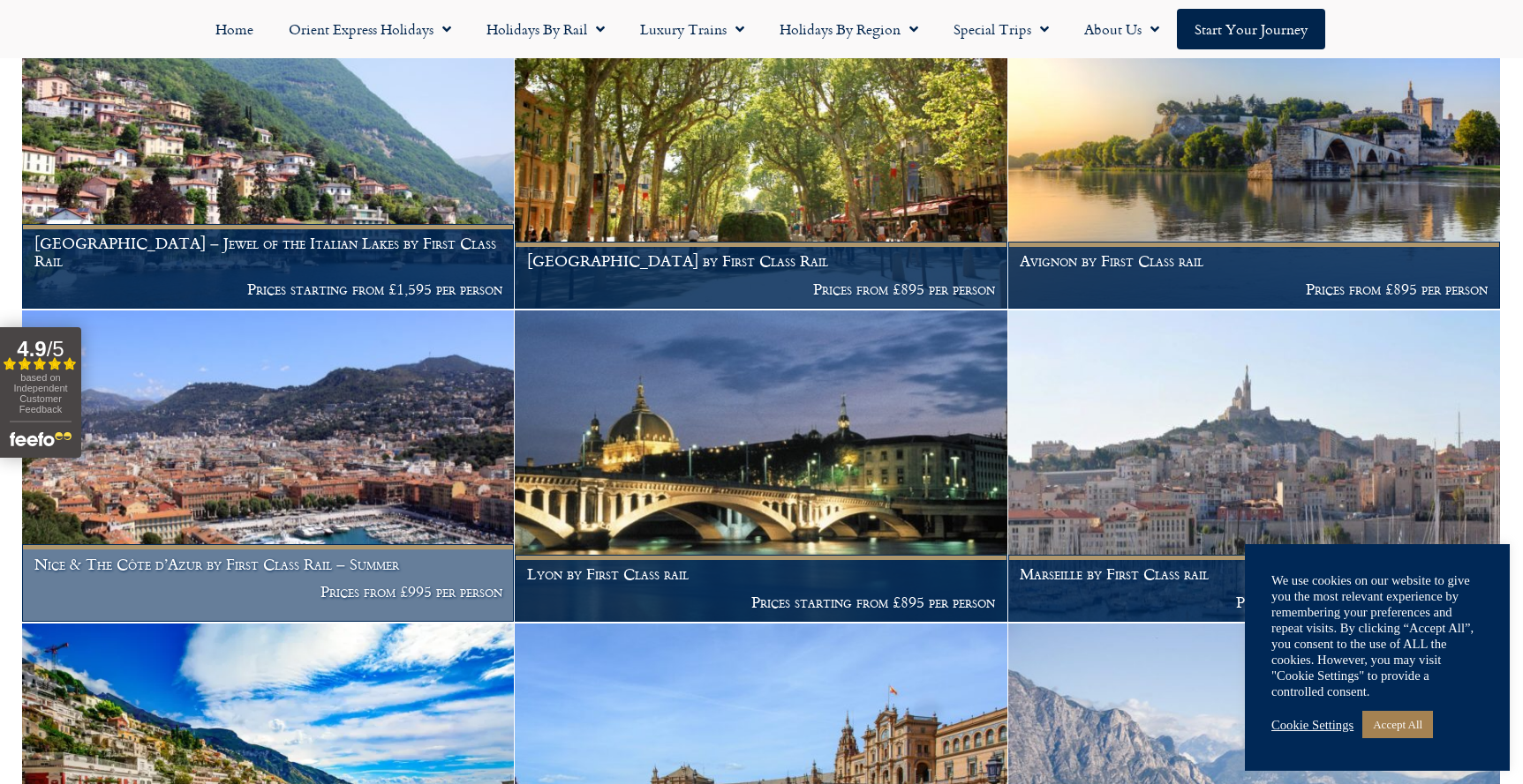
click at [294, 556] on h1 "Nice & The Côte d’Azur by First Class Rail – Summer" at bounding box center [267, 565] width 468 height 18
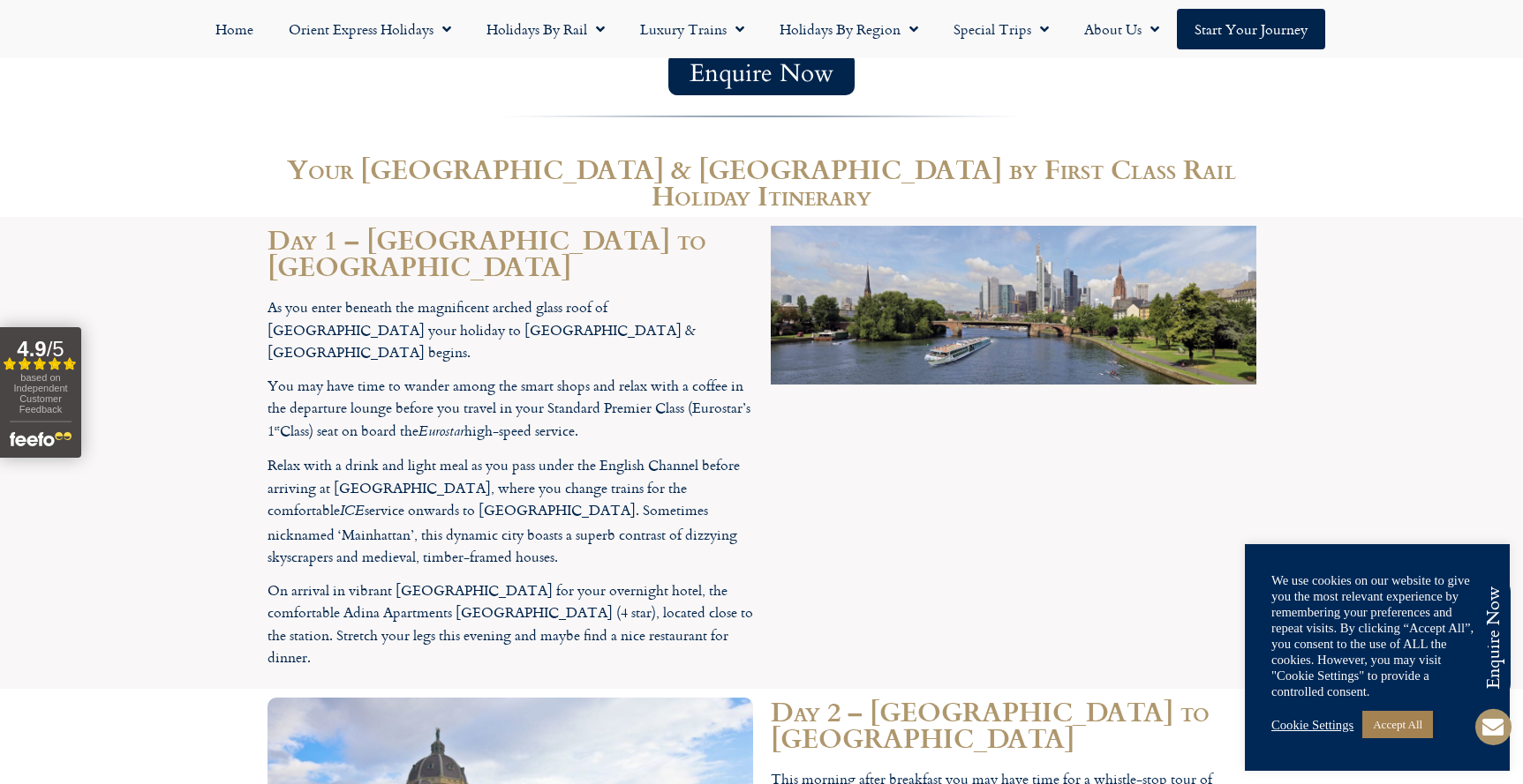
scroll to position [1816, 0]
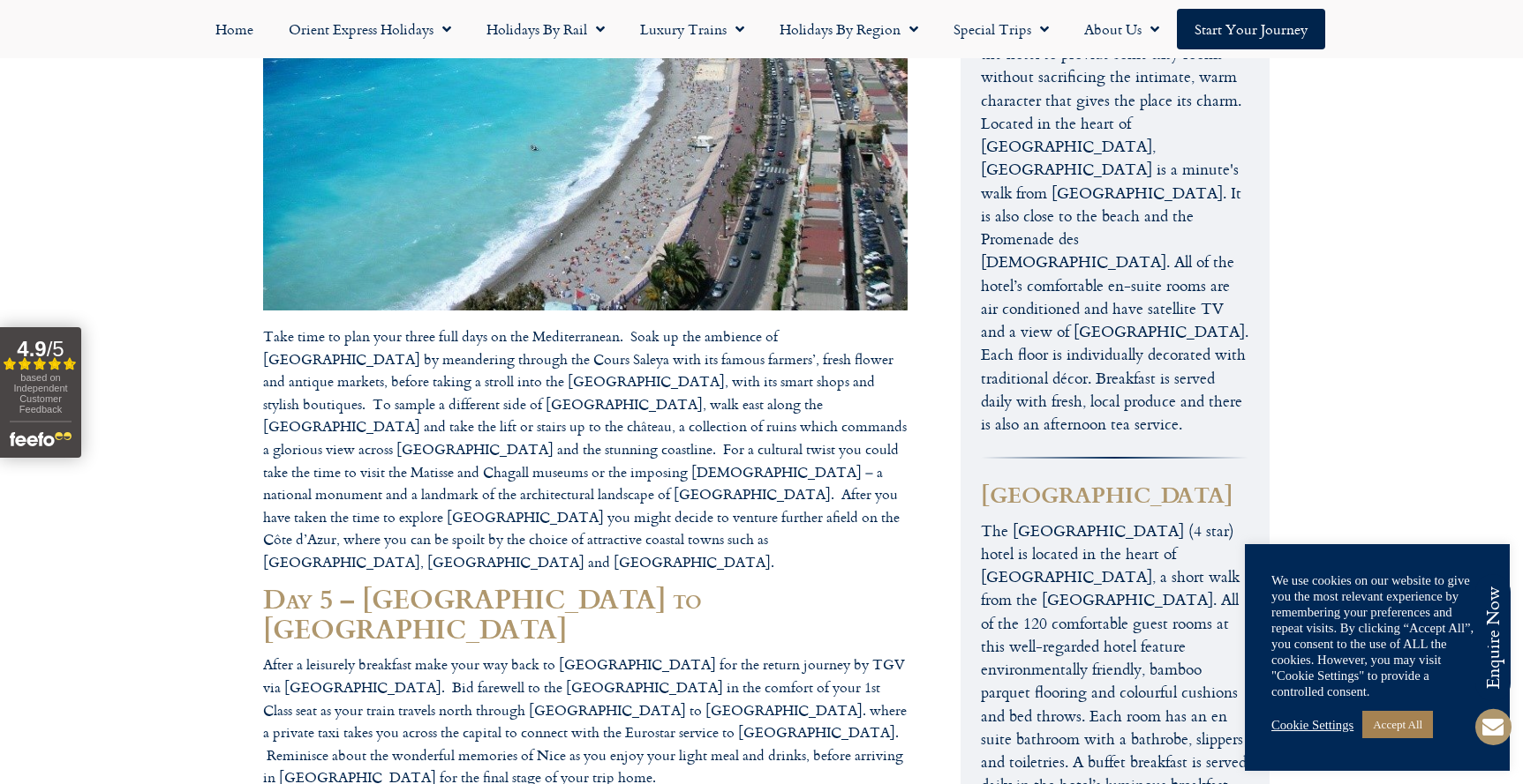
scroll to position [1829, 0]
